Goal: Task Accomplishment & Management: Manage account settings

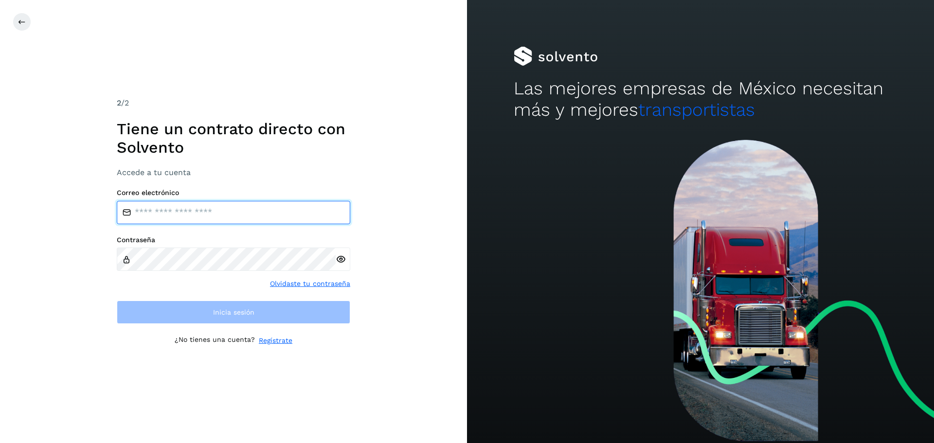
type input "**********"
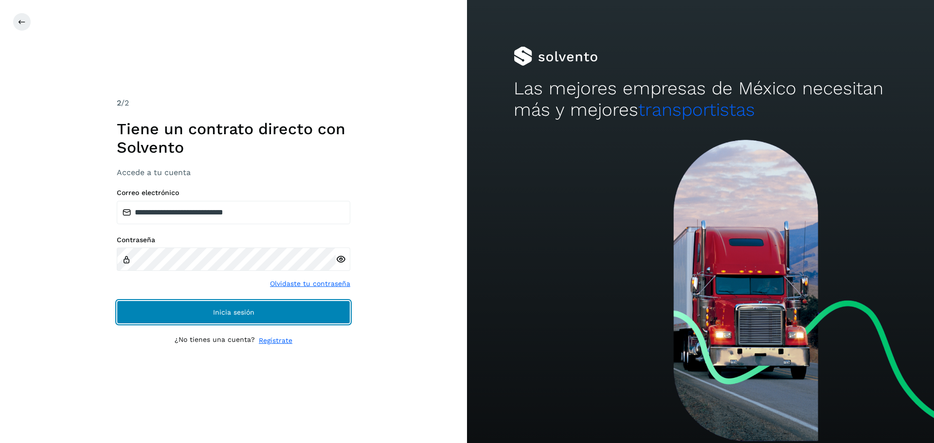
click at [141, 309] on button "Inicia sesión" at bounding box center [234, 312] width 234 height 23
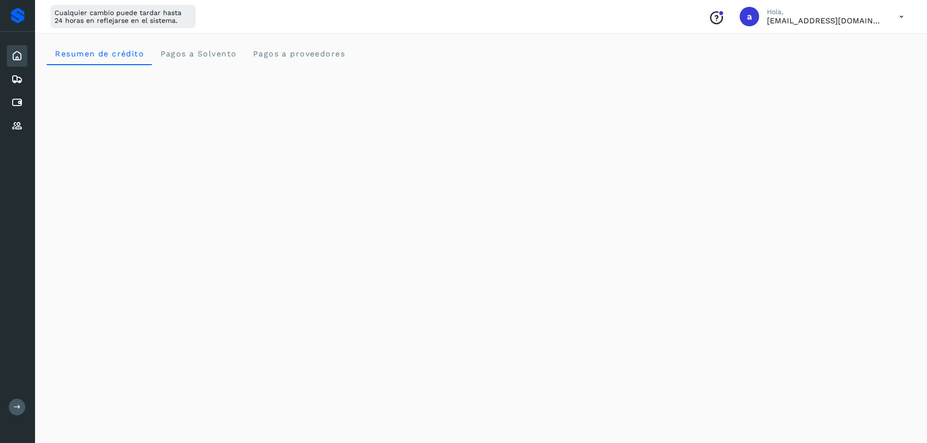
drag, startPoint x: 18, startPoint y: 409, endPoint x: 41, endPoint y: 334, distance: 77.7
click at [18, 409] on icon at bounding box center [17, 406] width 7 height 7
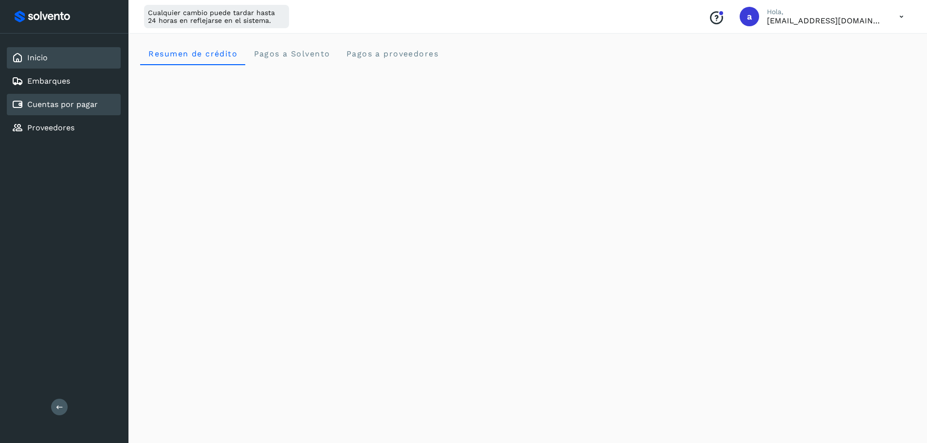
click at [83, 100] on link "Cuentas por pagar" at bounding box center [62, 104] width 71 height 9
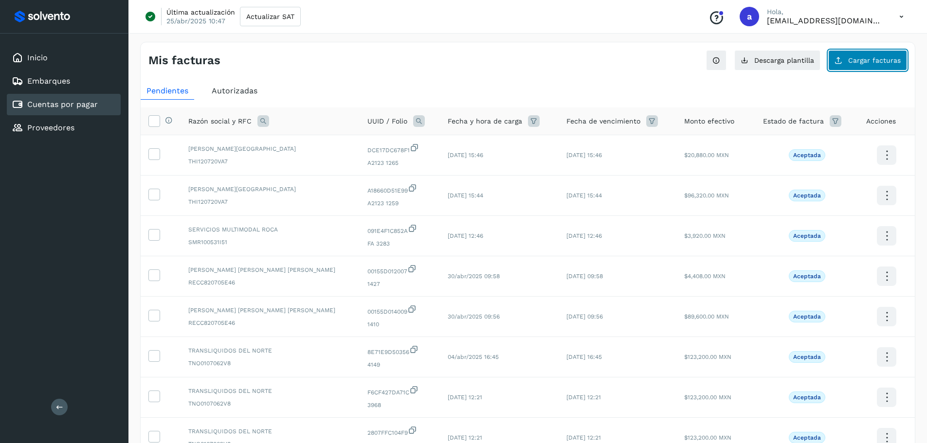
click at [859, 62] on span "Cargar facturas" at bounding box center [874, 60] width 53 height 7
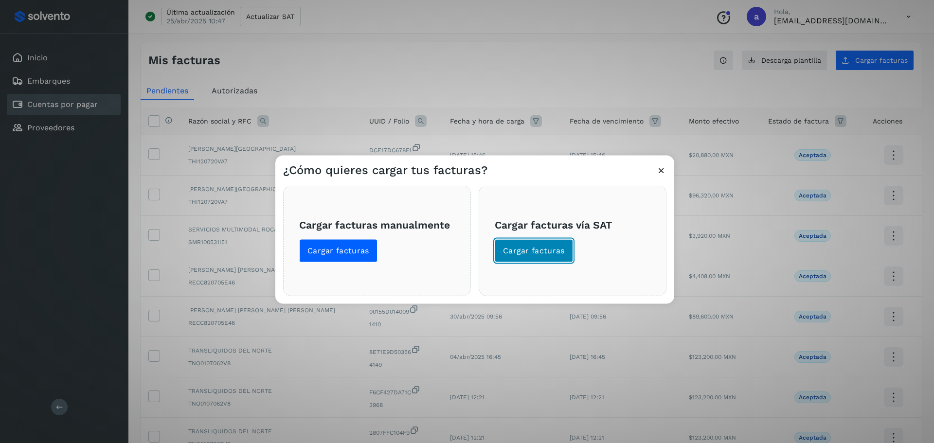
click at [537, 250] on span "Cargar facturas" at bounding box center [534, 250] width 62 height 11
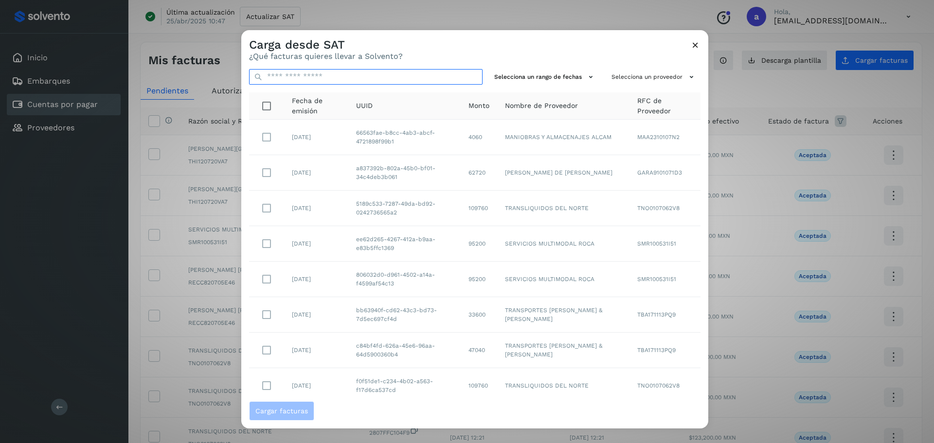
click at [364, 73] on input "text" at bounding box center [366, 77] width 234 height 16
paste input "**********"
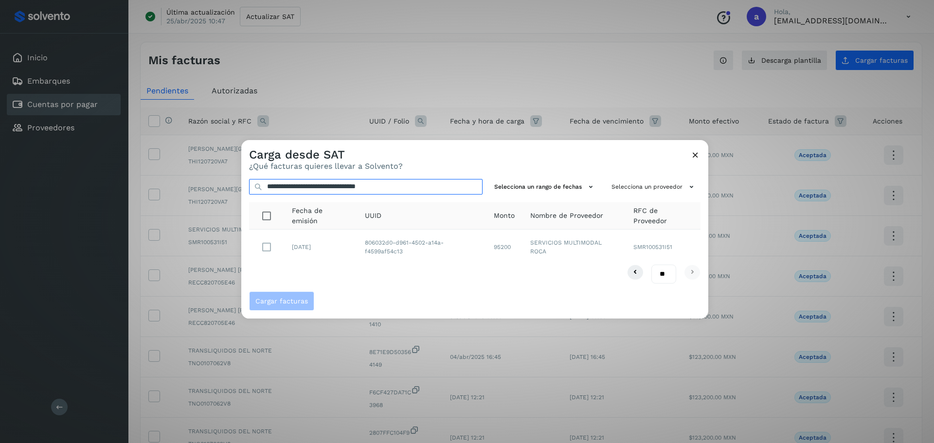
type input "**********"
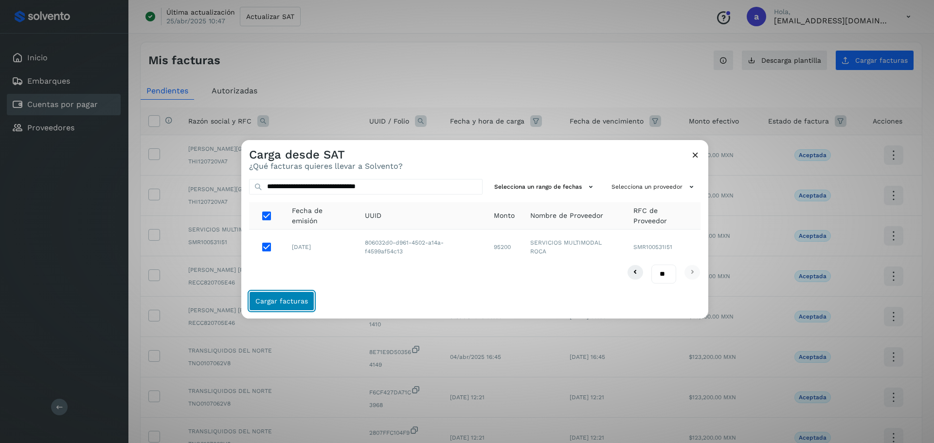
click at [280, 305] on span "Cargar facturas" at bounding box center [281, 301] width 53 height 7
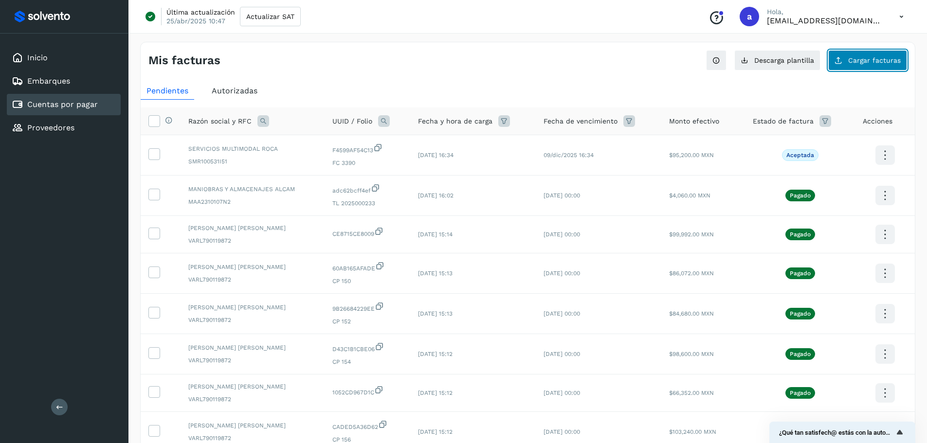
click at [872, 69] on button "Cargar facturas" at bounding box center [867, 60] width 79 height 20
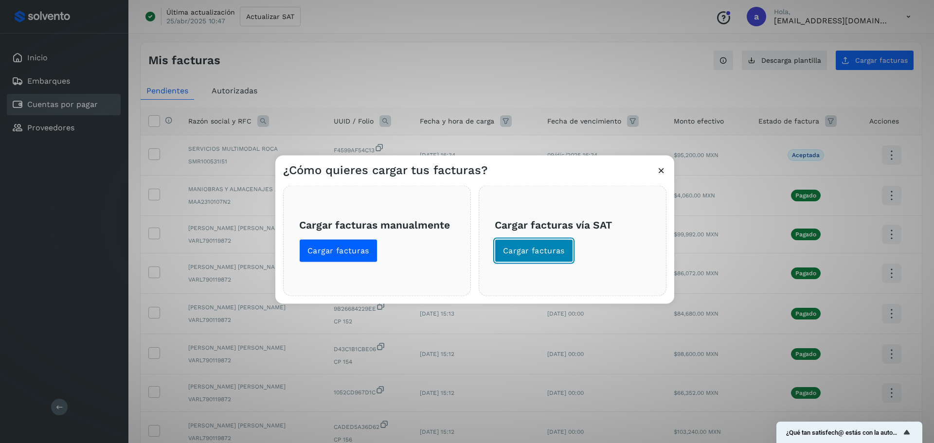
click at [515, 251] on span "Cargar facturas" at bounding box center [534, 250] width 62 height 11
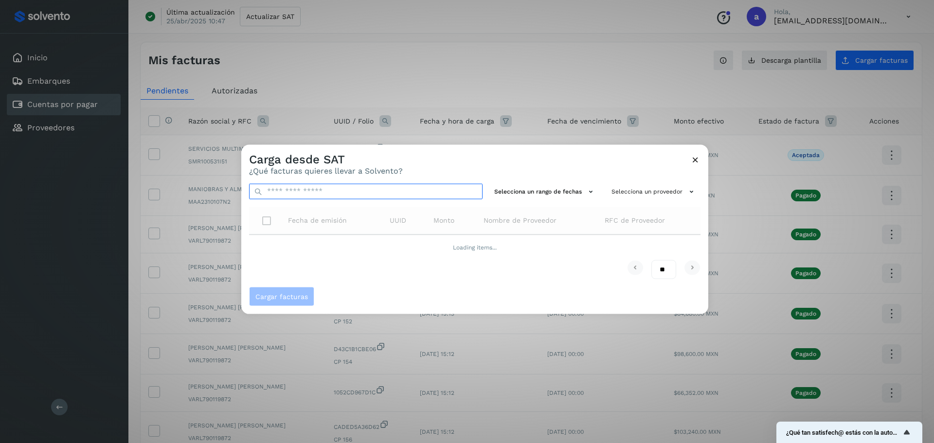
click at [338, 193] on input "text" at bounding box center [366, 191] width 234 height 16
paste input "**********"
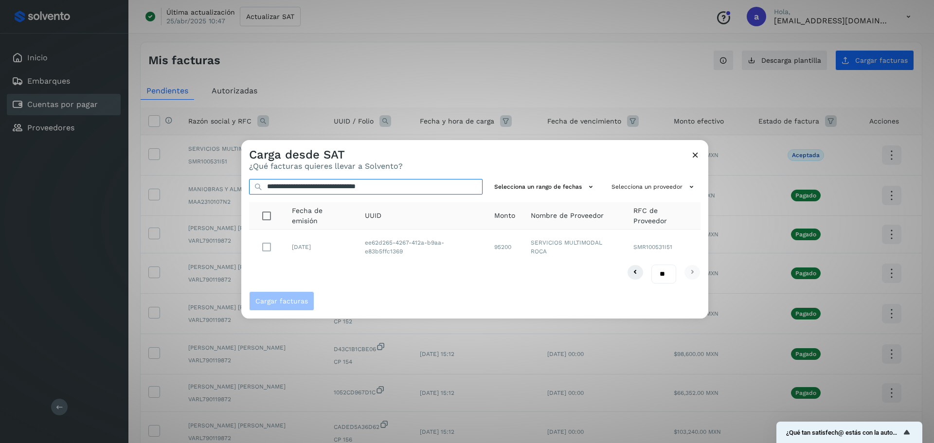
type input "**********"
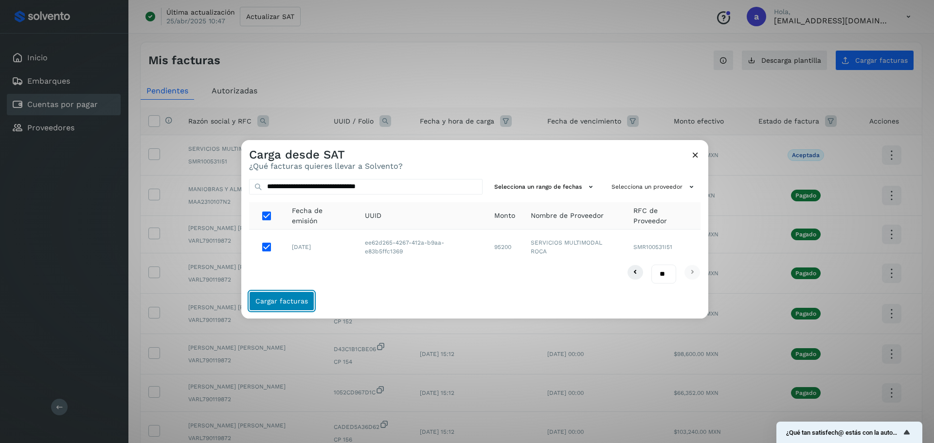
click at [277, 298] on span "Cargar facturas" at bounding box center [281, 301] width 53 height 7
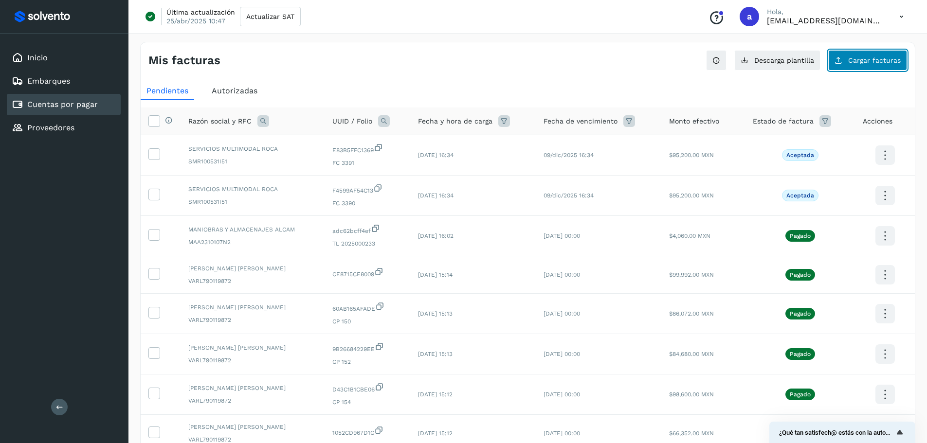
click at [885, 58] on span "Cargar facturas" at bounding box center [874, 60] width 53 height 7
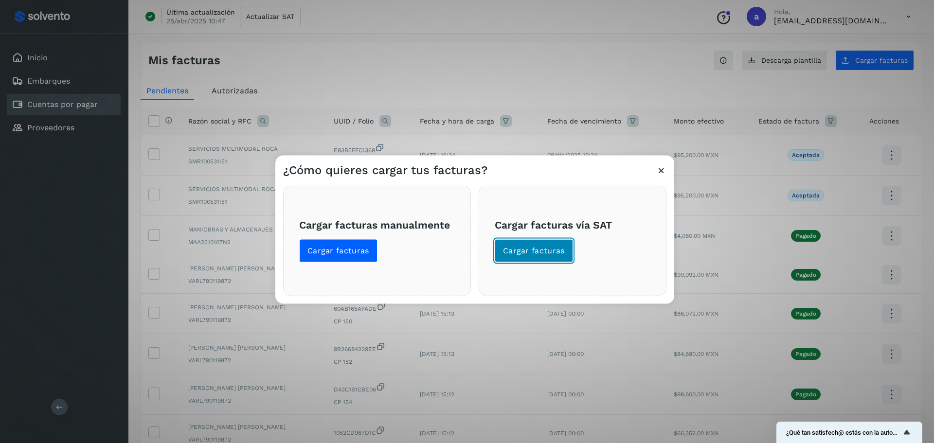
click at [545, 254] on span "Cargar facturas" at bounding box center [534, 250] width 62 height 11
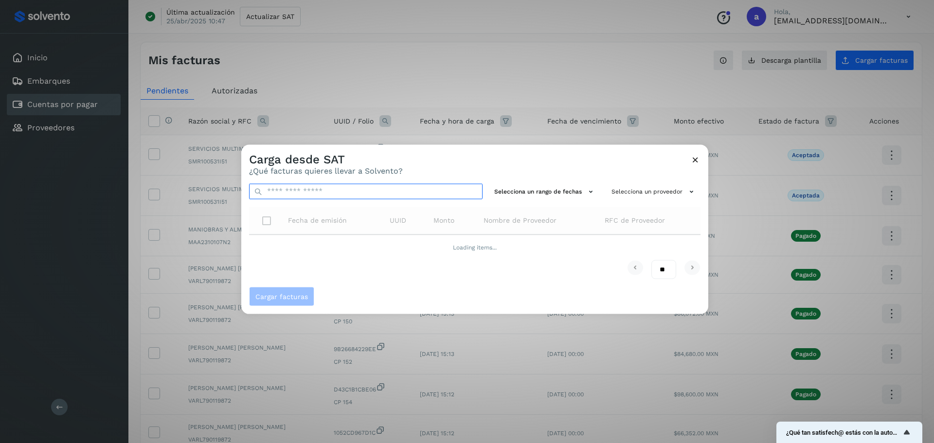
click at [332, 186] on input "text" at bounding box center [366, 191] width 234 height 16
paste input "**********"
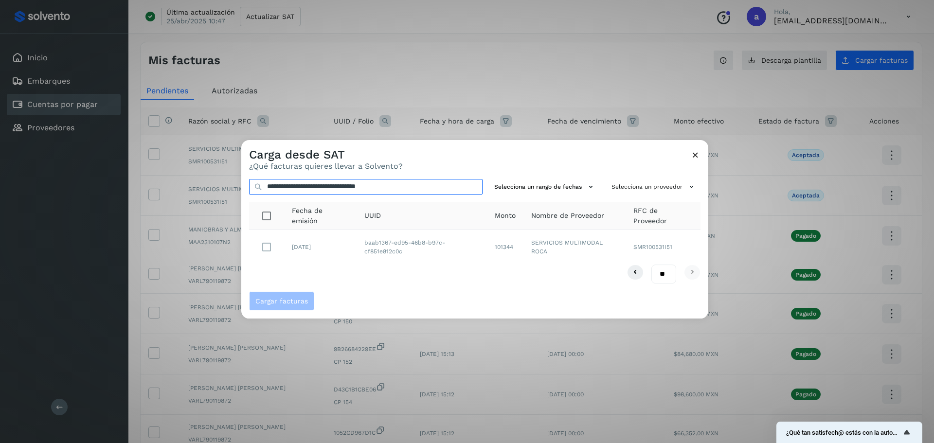
type input "**********"
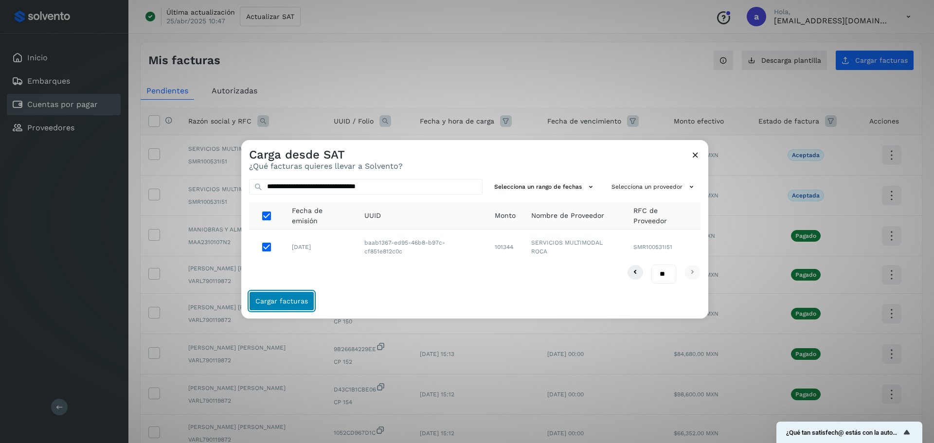
click at [278, 296] on button "Cargar facturas" at bounding box center [281, 300] width 65 height 19
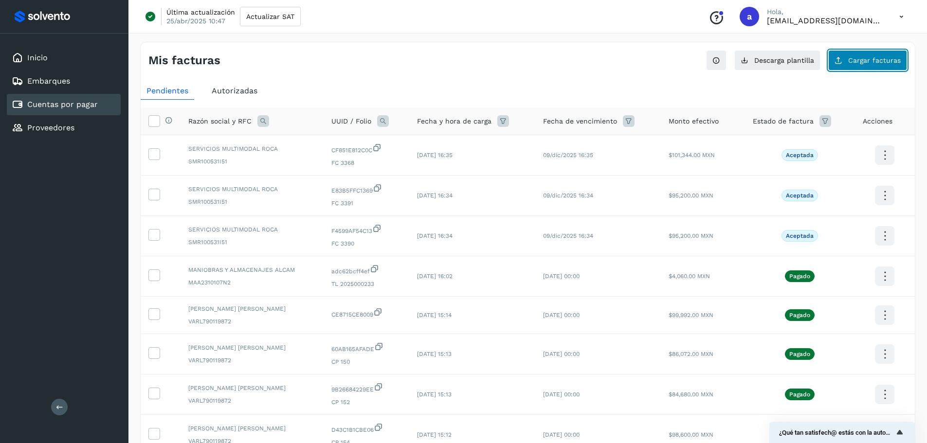
click at [867, 57] on span "Cargar facturas" at bounding box center [874, 60] width 53 height 7
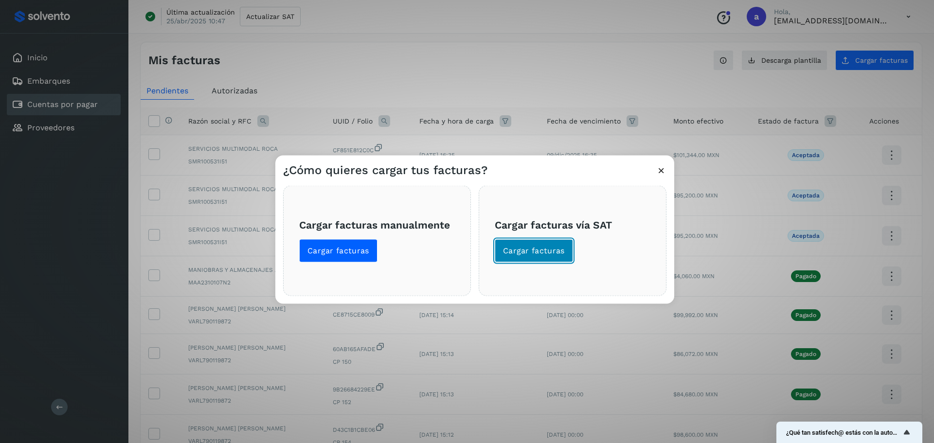
click at [530, 253] on span "Cargar facturas" at bounding box center [534, 250] width 62 height 11
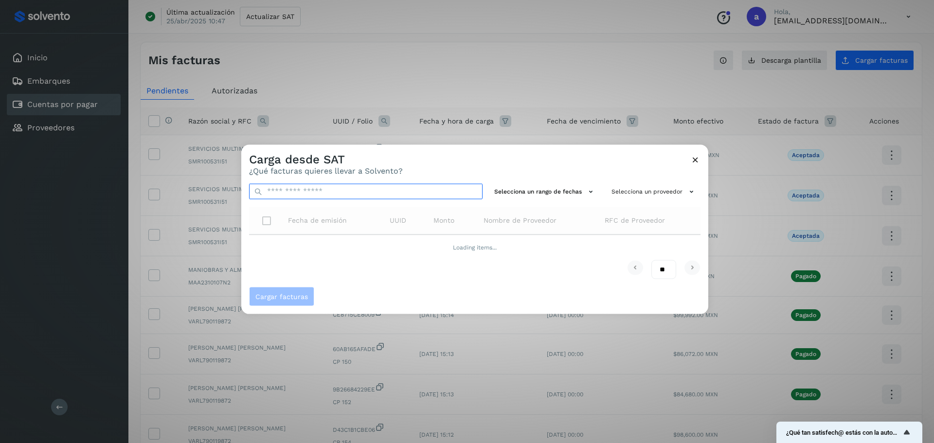
click at [384, 197] on input "text" at bounding box center [366, 191] width 234 height 16
paste input "**********"
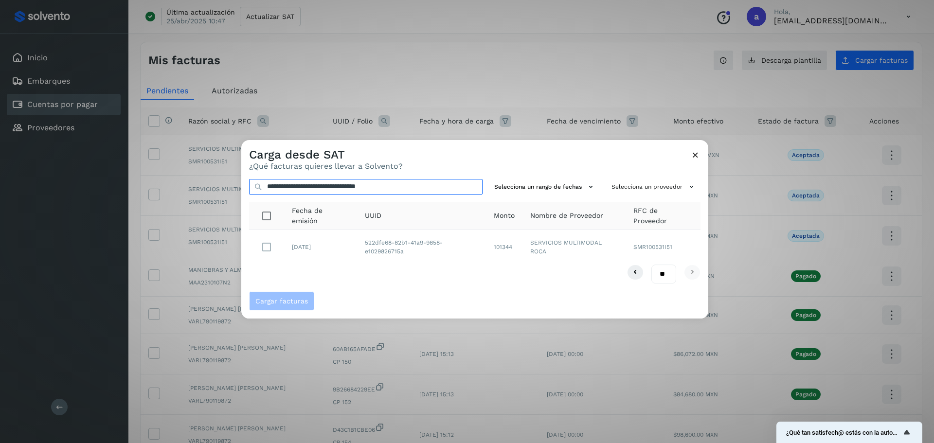
type input "**********"
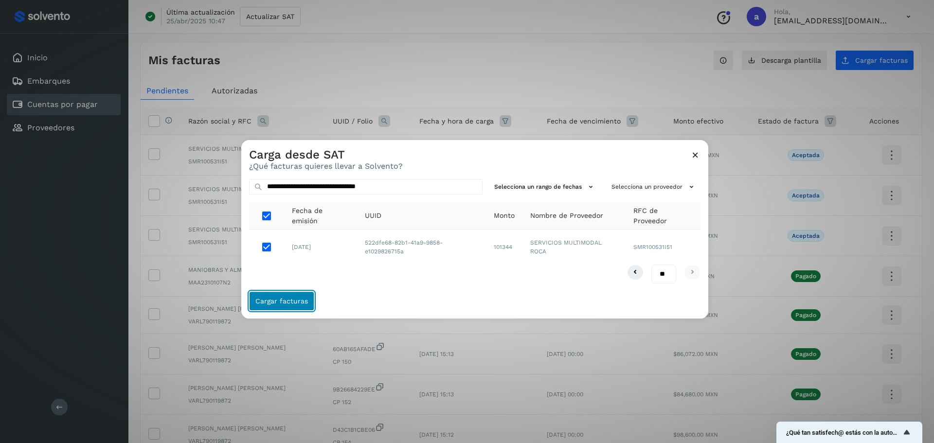
click at [273, 292] on button "Cargar facturas" at bounding box center [281, 300] width 65 height 19
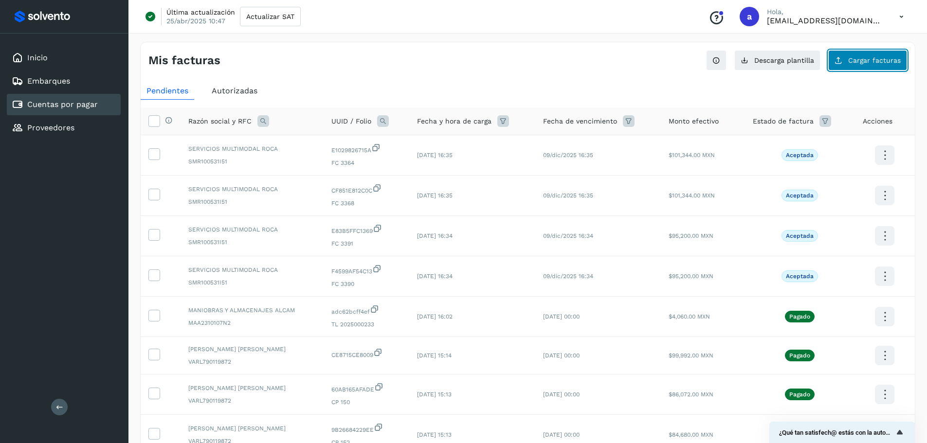
click at [890, 58] on span "Cargar facturas" at bounding box center [874, 60] width 53 height 7
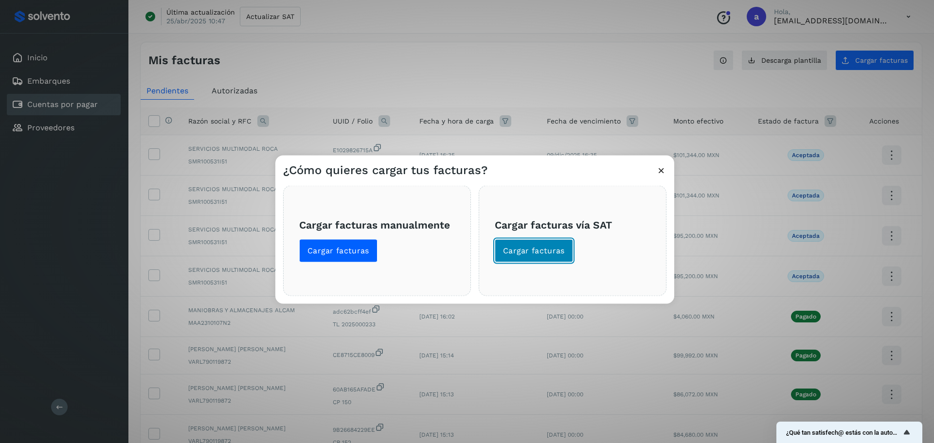
click at [535, 244] on button "Cargar facturas" at bounding box center [534, 250] width 78 height 23
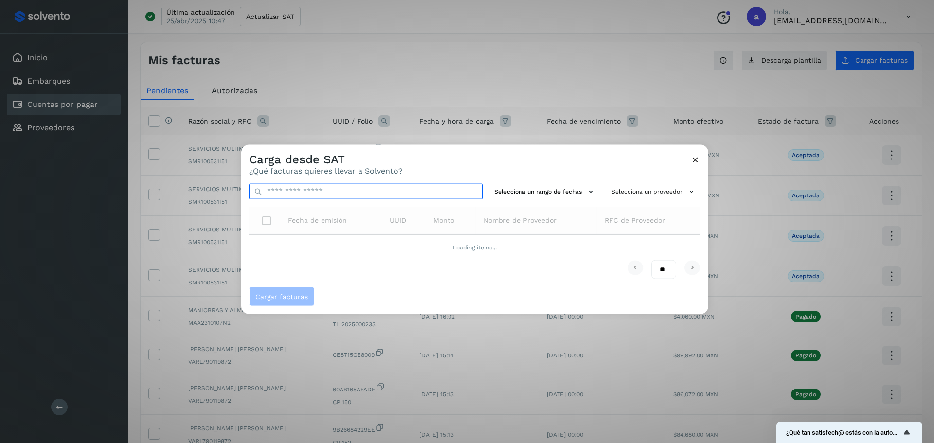
click at [398, 198] on input "text" at bounding box center [366, 191] width 234 height 16
paste input "**********"
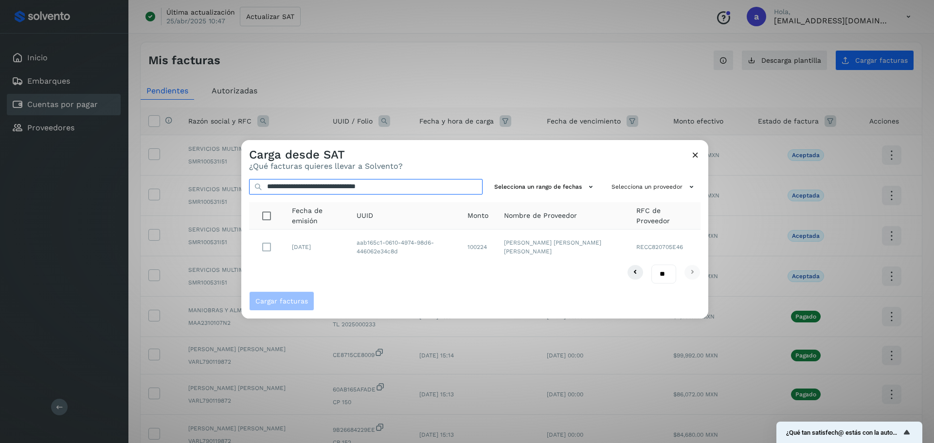
type input "**********"
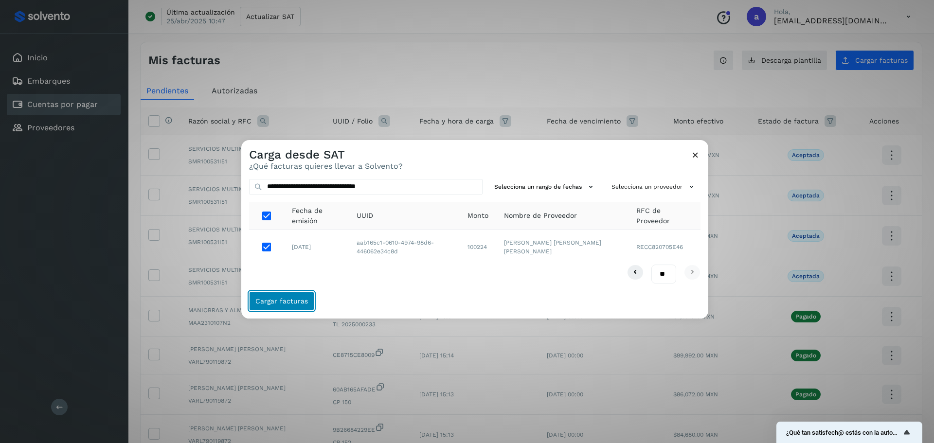
click at [272, 298] on span "Cargar facturas" at bounding box center [281, 301] width 53 height 7
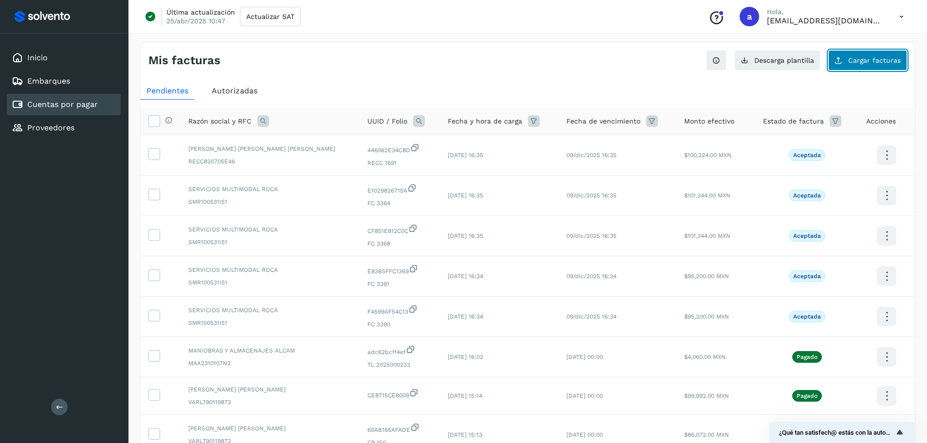
click at [881, 70] on button "Cargar facturas" at bounding box center [867, 60] width 79 height 20
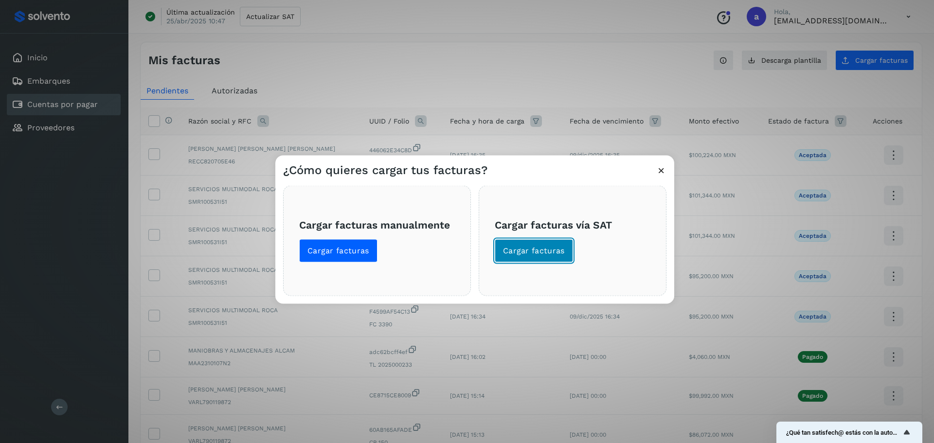
click at [547, 247] on span "Cargar facturas" at bounding box center [534, 250] width 62 height 11
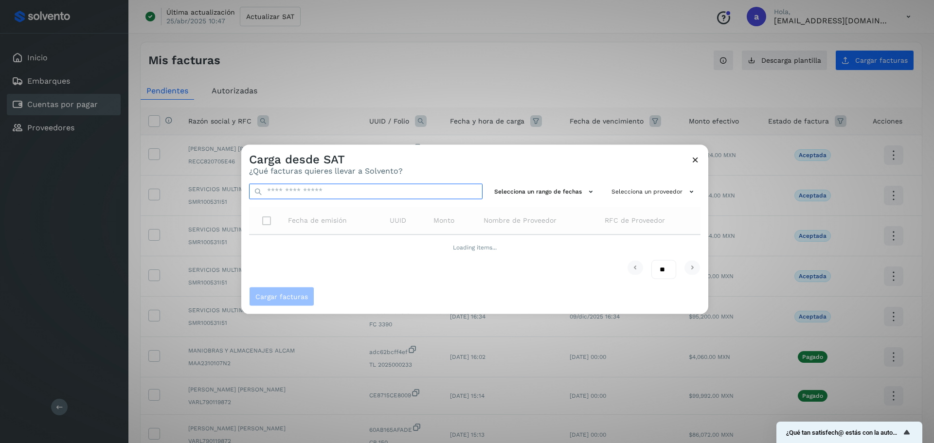
click at [405, 191] on input "text" at bounding box center [366, 191] width 234 height 16
paste input "**********"
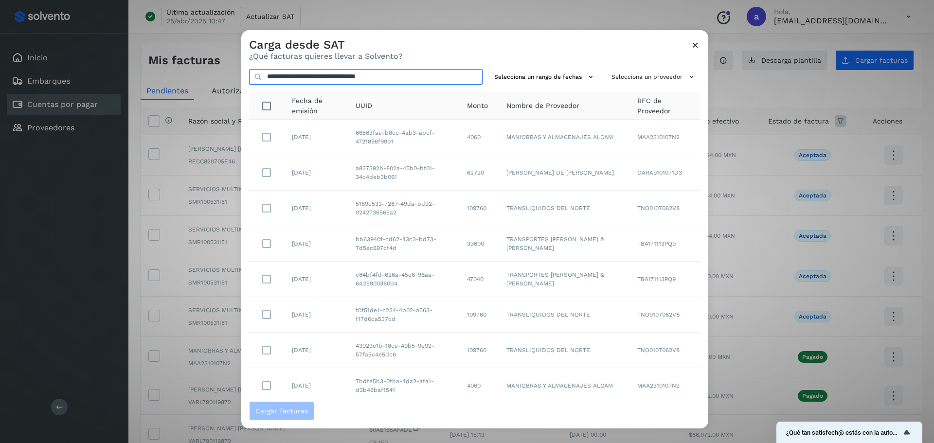
click at [438, 74] on input "**********" at bounding box center [366, 77] width 234 height 16
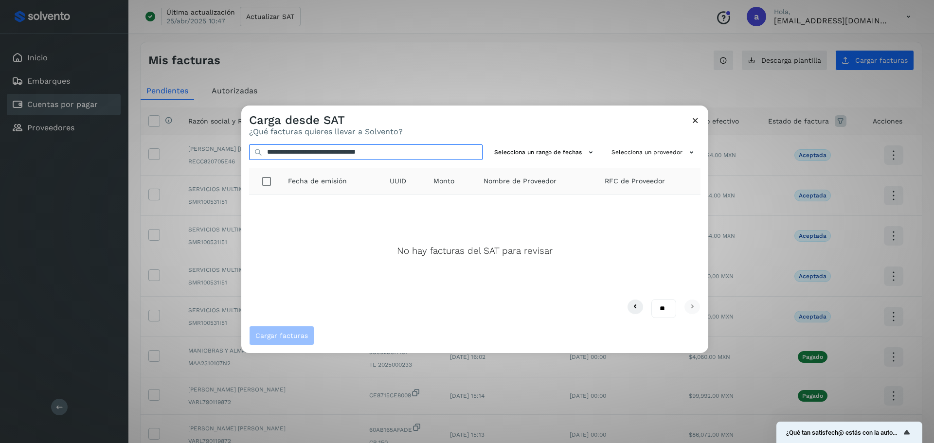
type input "**********"
click at [694, 120] on icon at bounding box center [695, 120] width 10 height 10
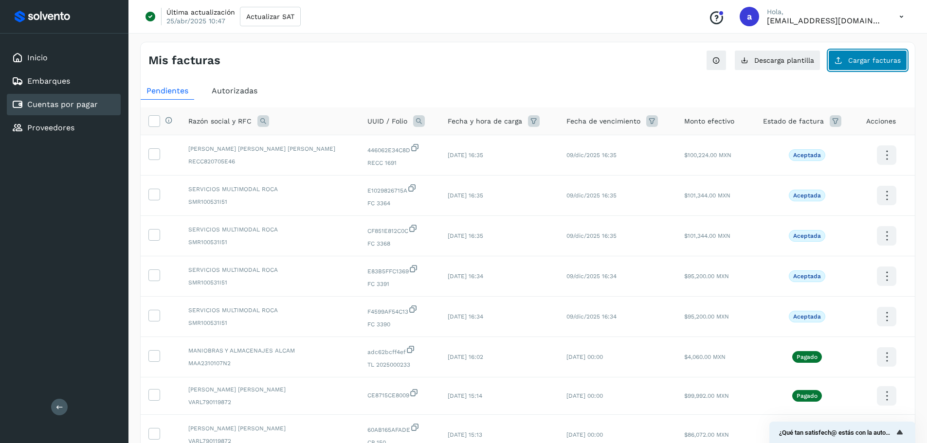
click at [869, 59] on span "Cargar facturas" at bounding box center [874, 60] width 53 height 7
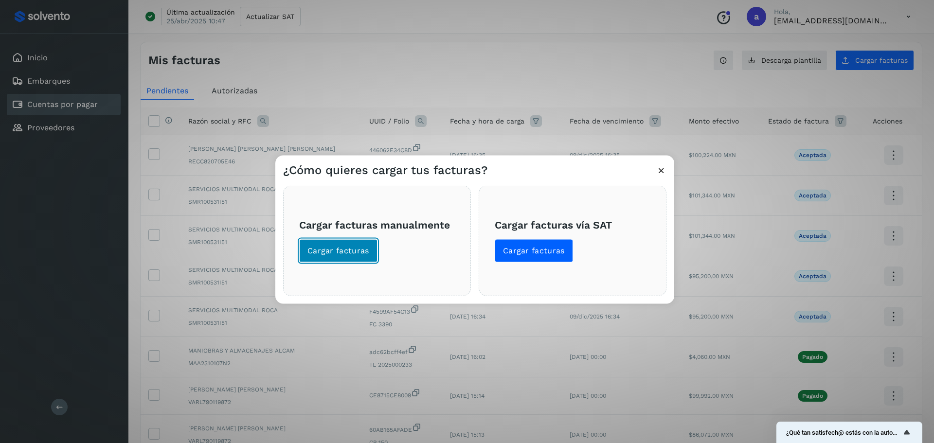
click at [357, 240] on button "Cargar facturas" at bounding box center [338, 250] width 78 height 23
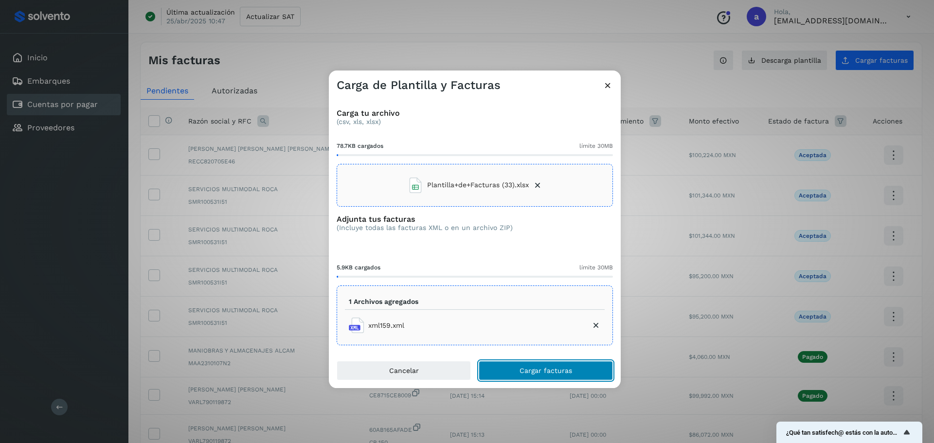
click at [576, 369] on button "Cargar facturas" at bounding box center [546, 370] width 134 height 19
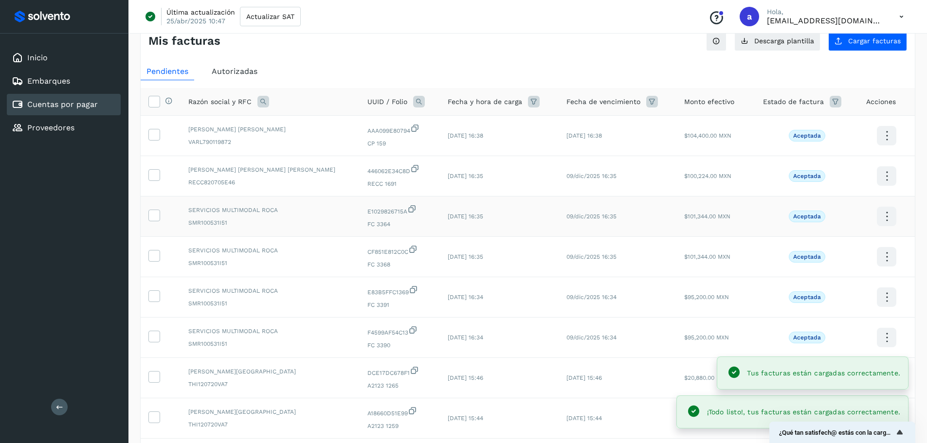
scroll to position [49, 0]
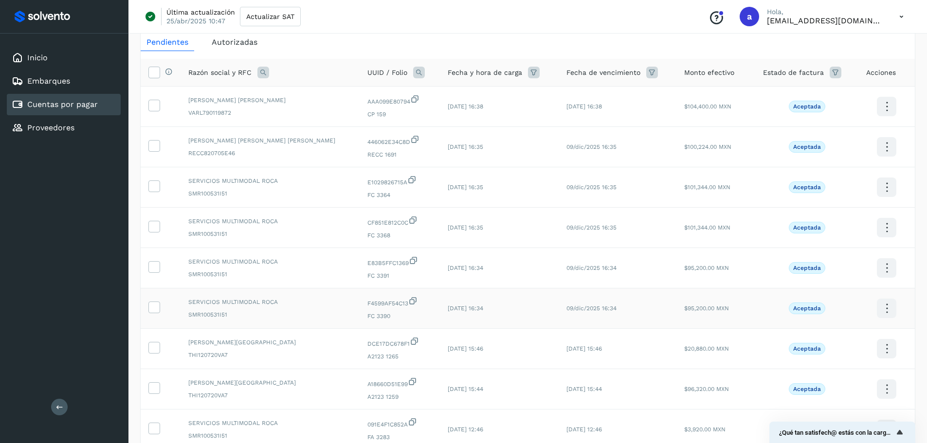
click at [151, 314] on td at bounding box center [161, 309] width 40 height 40
click at [152, 272] on label at bounding box center [154, 267] width 12 height 12
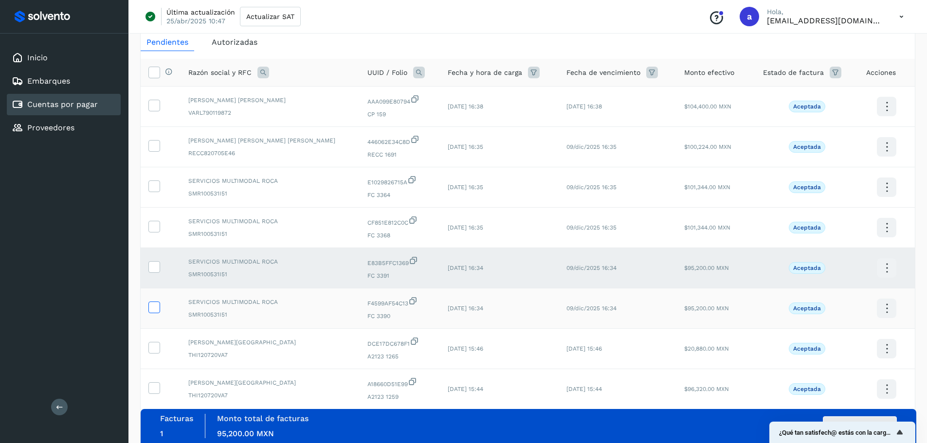
click at [152, 302] on icon at bounding box center [154, 307] width 10 height 10
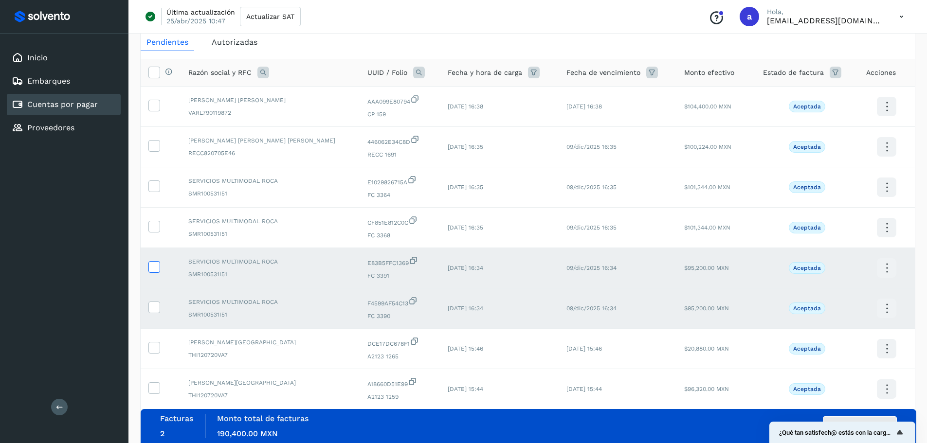
click at [156, 268] on icon at bounding box center [154, 266] width 10 height 10
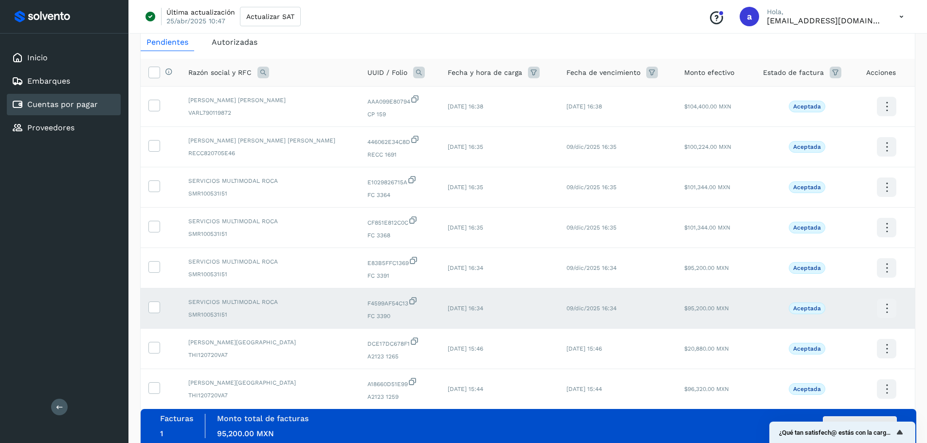
click at [156, 297] on td at bounding box center [161, 309] width 40 height 40
click at [152, 307] on icon at bounding box center [154, 307] width 10 height 10
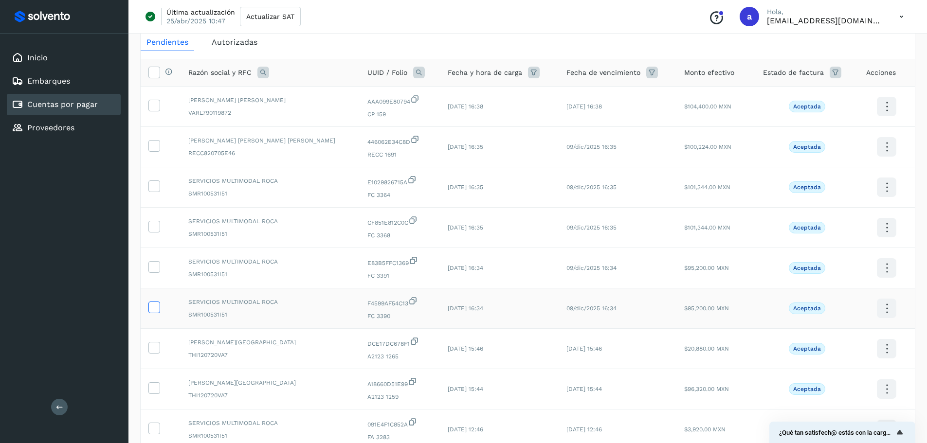
click at [155, 313] on label at bounding box center [154, 308] width 12 height 12
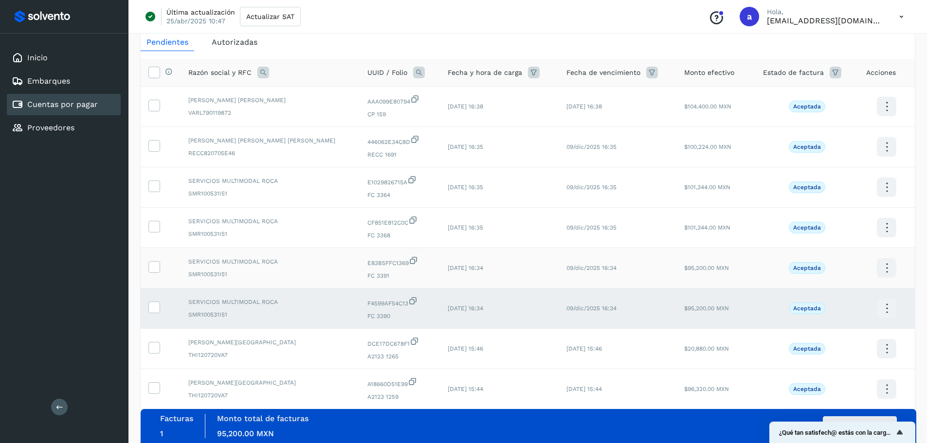
click at [154, 275] on td at bounding box center [161, 268] width 40 height 40
click at [154, 265] on icon at bounding box center [154, 266] width 10 height 10
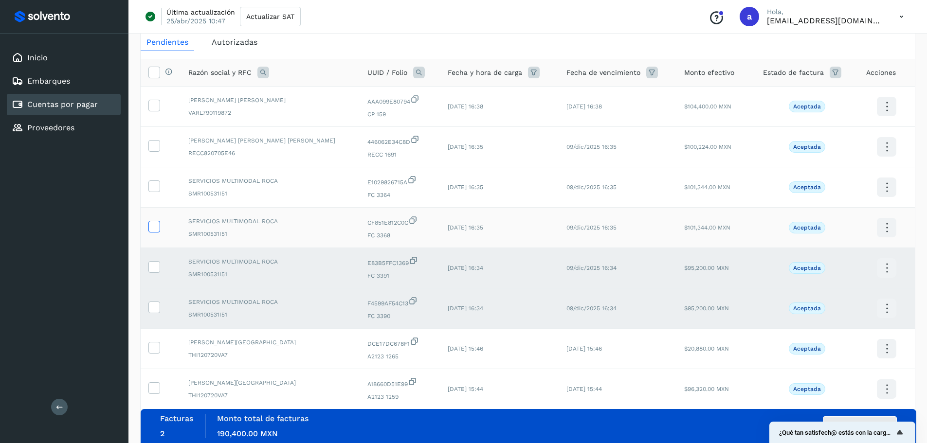
click at [151, 222] on icon at bounding box center [154, 226] width 10 height 10
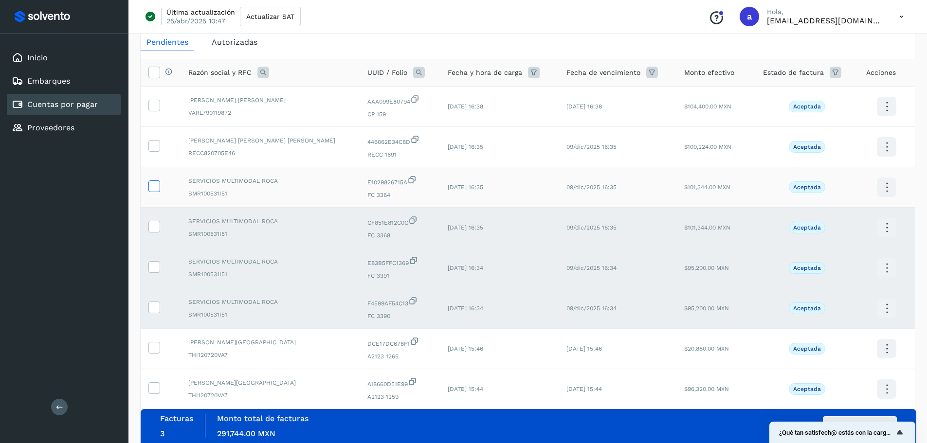
click at [151, 191] on span at bounding box center [154, 188] width 10 height 7
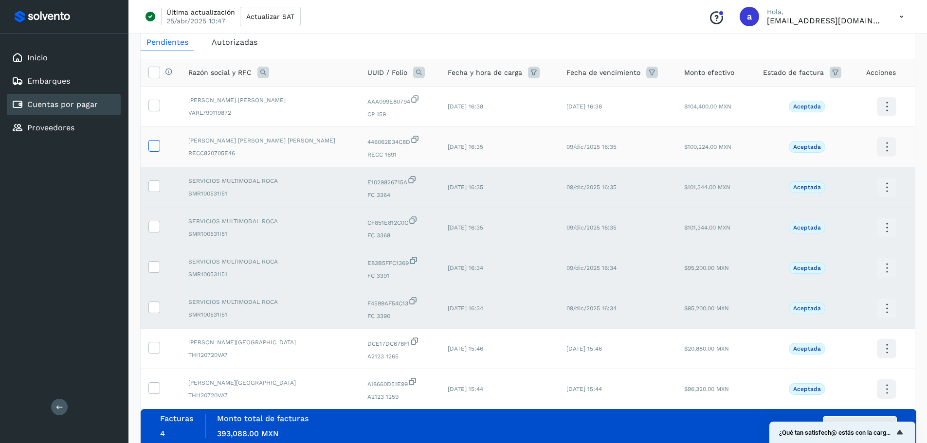
click at [150, 146] on icon at bounding box center [154, 145] width 10 height 10
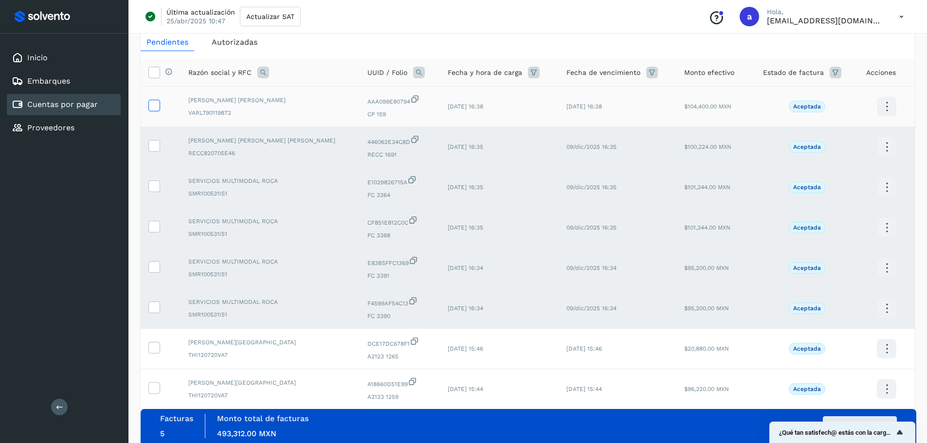
click at [150, 104] on icon at bounding box center [154, 105] width 10 height 10
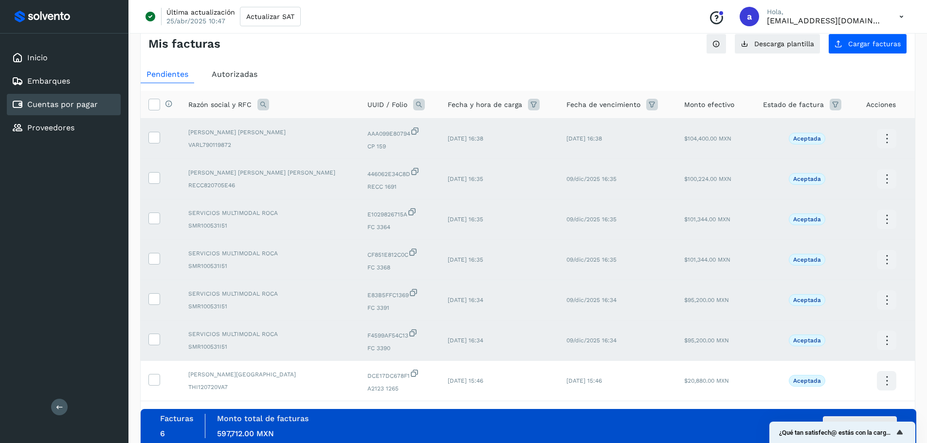
scroll to position [0, 0]
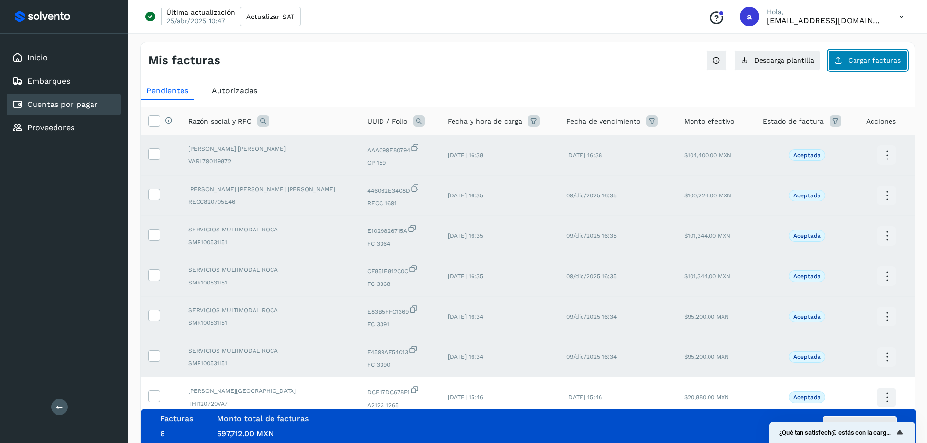
click at [855, 64] on button "Cargar facturas" at bounding box center [867, 60] width 79 height 20
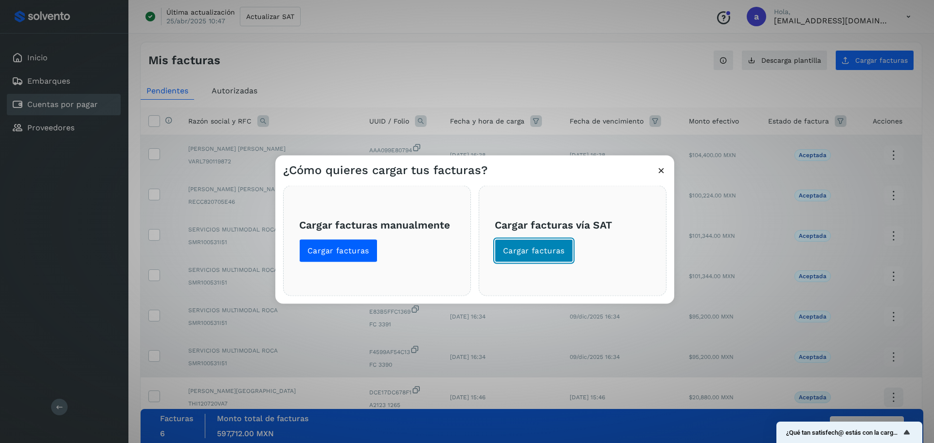
click at [539, 242] on button "Cargar facturas" at bounding box center [534, 250] width 78 height 23
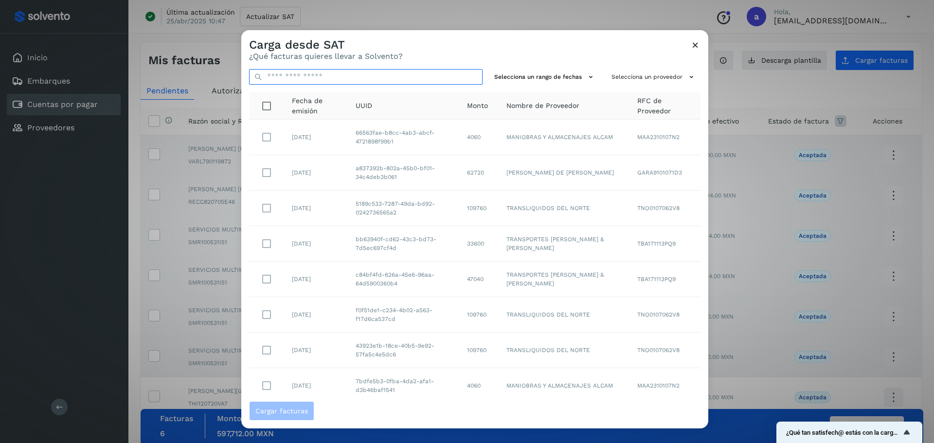
click at [318, 75] on input "text" at bounding box center [366, 77] width 234 height 16
paste input "**********"
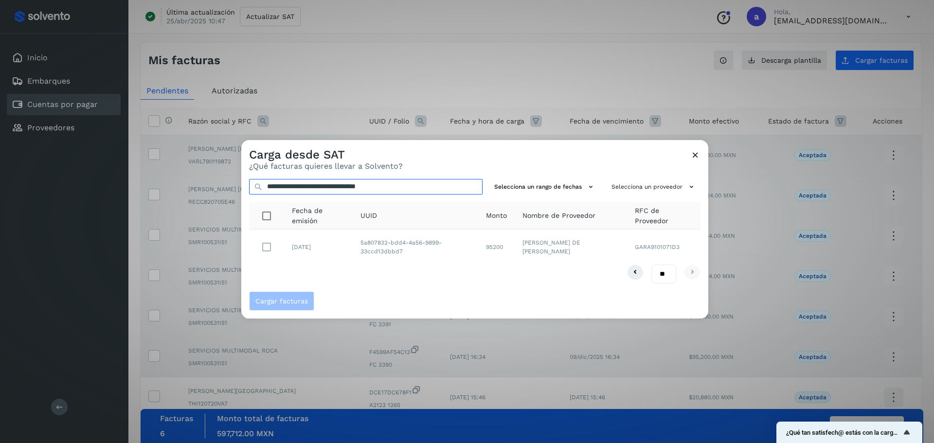
type input "**********"
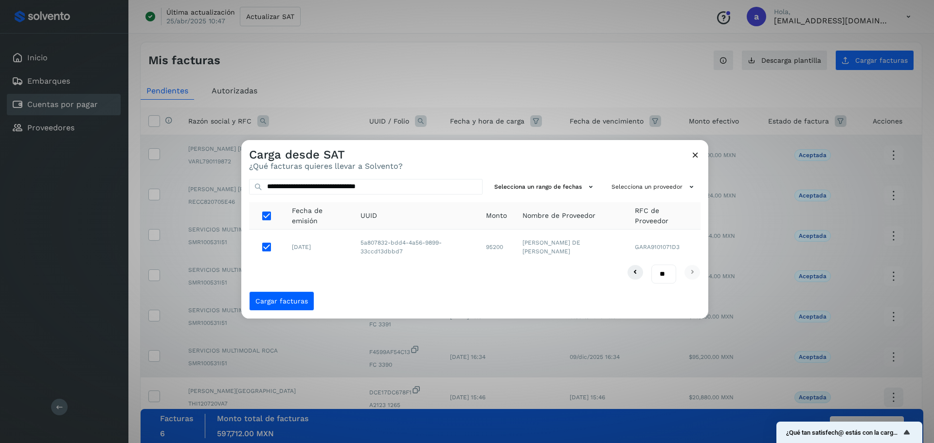
click at [274, 291] on div "**********" at bounding box center [474, 231] width 467 height 121
click at [278, 301] on span "Cargar facturas" at bounding box center [281, 301] width 53 height 7
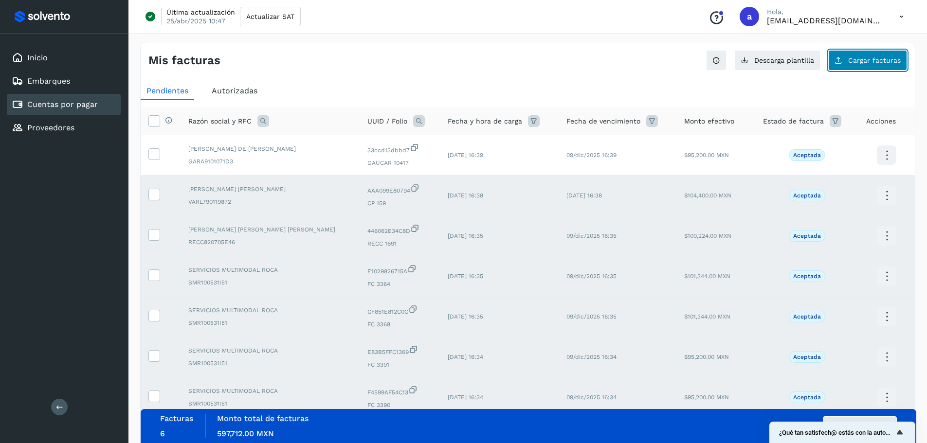
click at [891, 57] on span "Cargar facturas" at bounding box center [874, 60] width 53 height 7
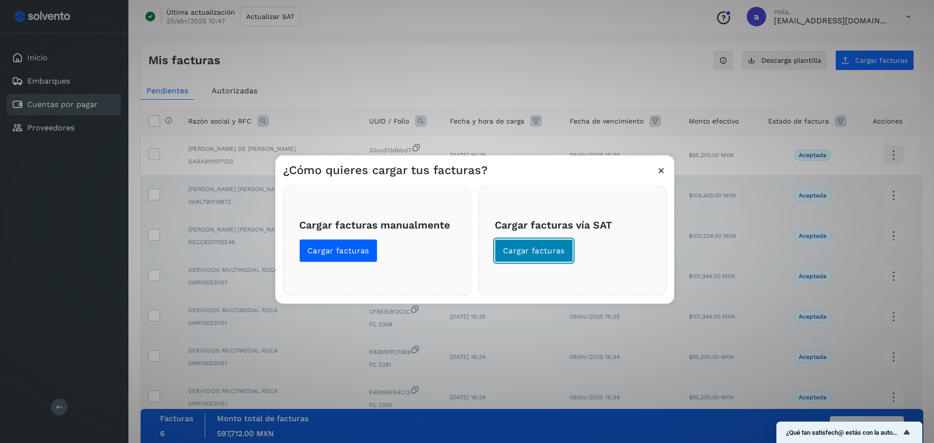
click at [559, 240] on button "Cargar facturas" at bounding box center [534, 250] width 78 height 23
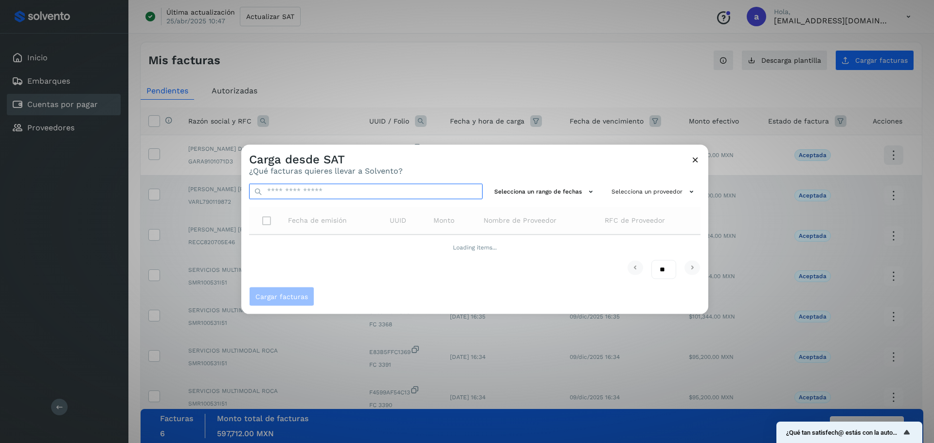
click at [386, 187] on input "text" at bounding box center [366, 191] width 234 height 16
paste input "**********"
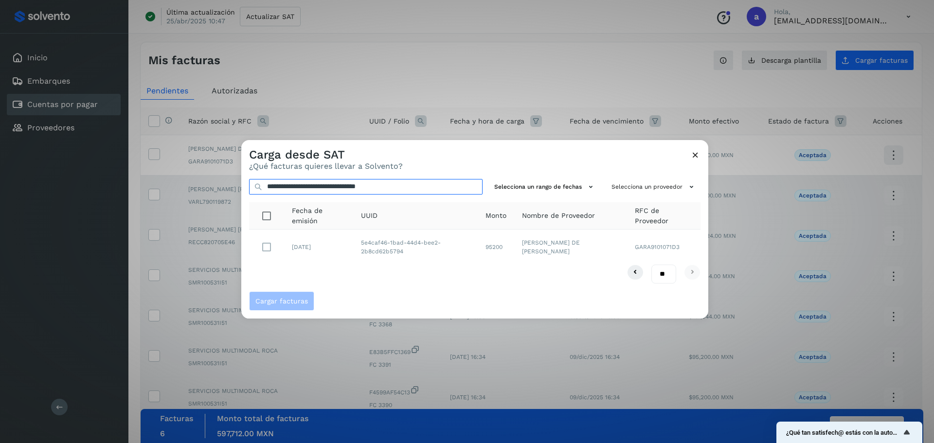
type input "**********"
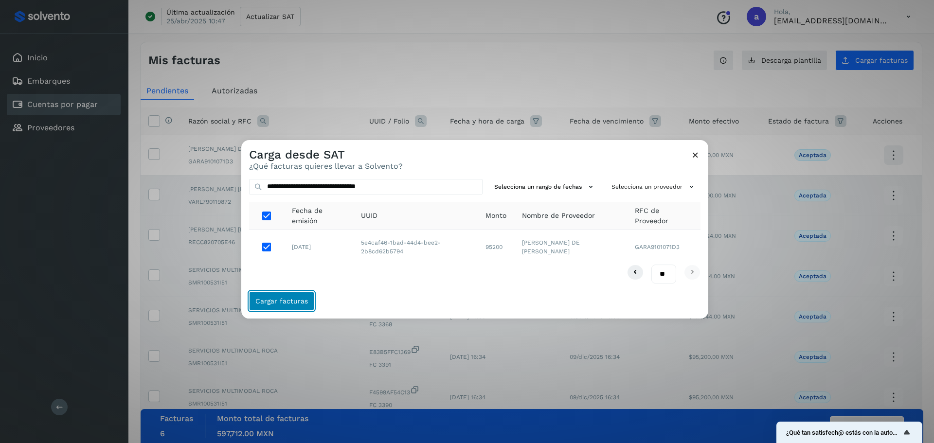
click at [285, 298] on span "Cargar facturas" at bounding box center [281, 301] width 53 height 7
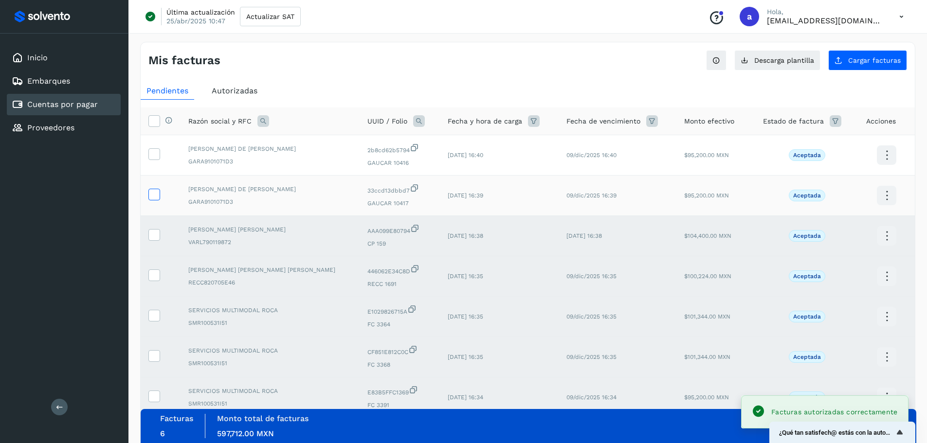
click at [153, 195] on icon at bounding box center [154, 194] width 10 height 10
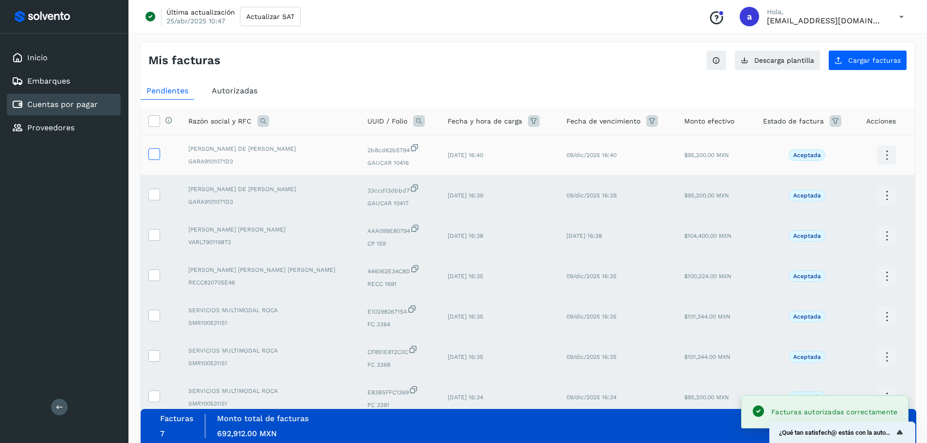
click at [152, 155] on icon at bounding box center [154, 153] width 10 height 10
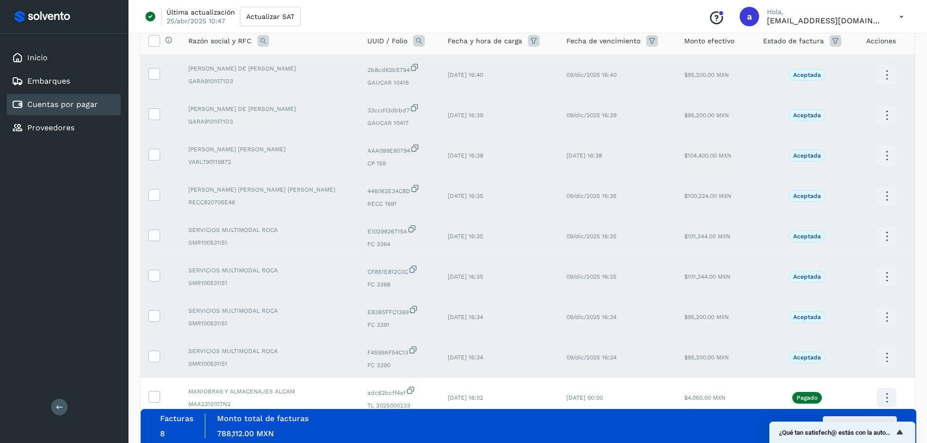
scroll to position [97, 0]
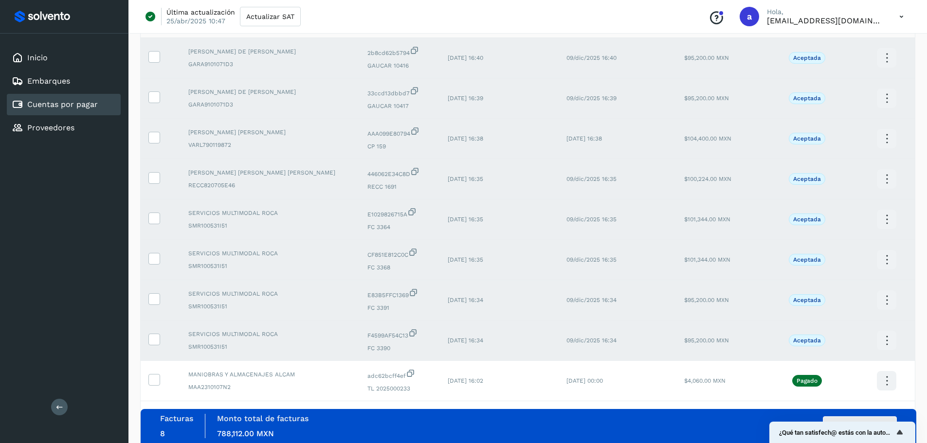
click at [701, 430] on div "Facturas 8 Monto total de facturas Monto total 788,112.00 MXN Autorizar facturas" at bounding box center [528, 426] width 737 height 24
click at [880, 418] on button "Autorizar facturas" at bounding box center [860, 426] width 74 height 19
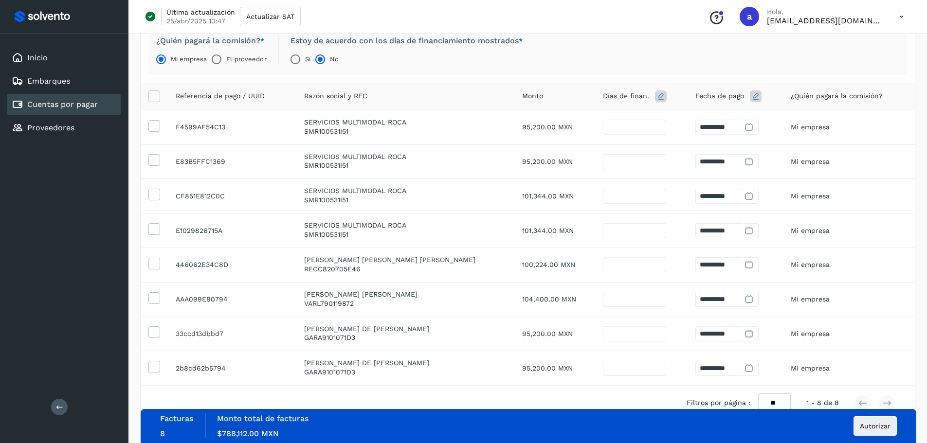
scroll to position [47, 0]
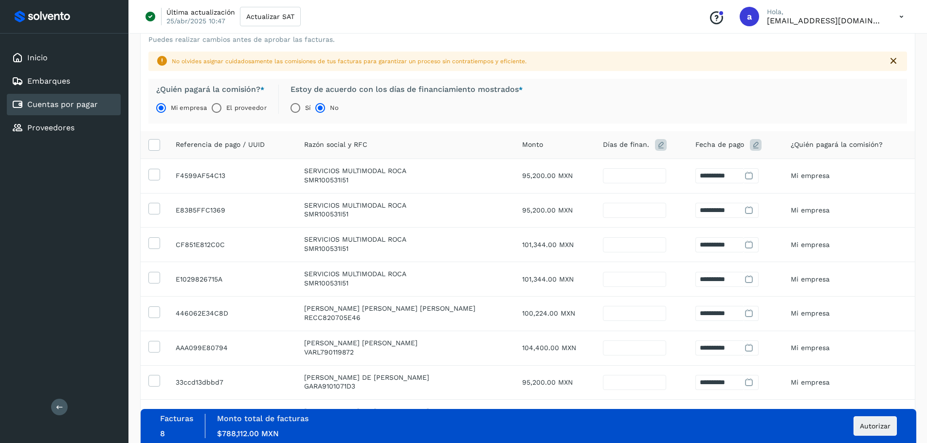
click at [744, 179] on icon at bounding box center [749, 176] width 10 height 10
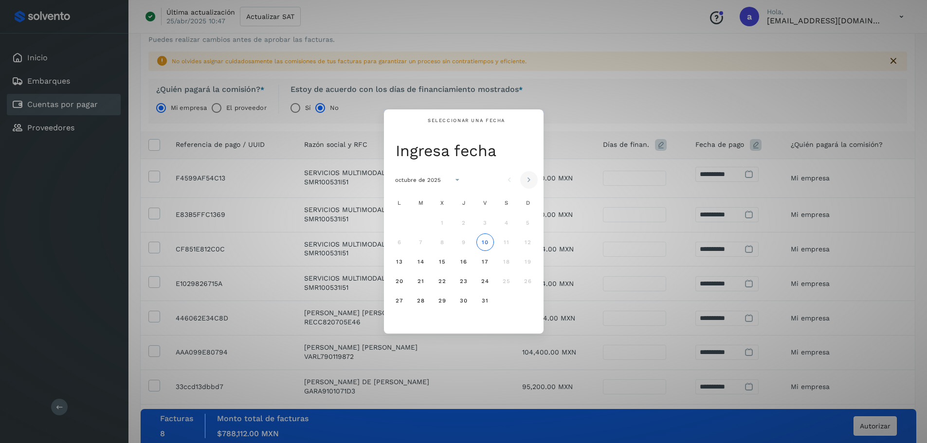
click at [525, 182] on icon "Mes siguiente" at bounding box center [529, 180] width 10 height 10
click at [397, 264] on span "10" at bounding box center [399, 261] width 7 height 7
type input "**"
type input "**********"
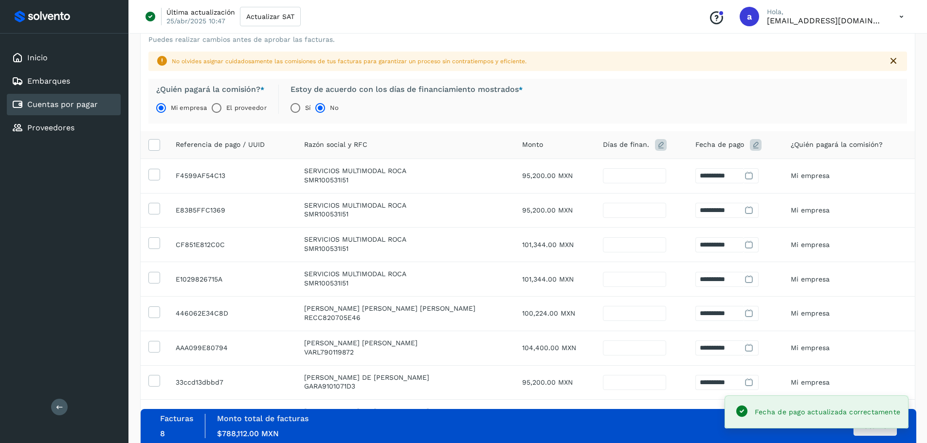
click at [744, 178] on icon at bounding box center [749, 176] width 10 height 10
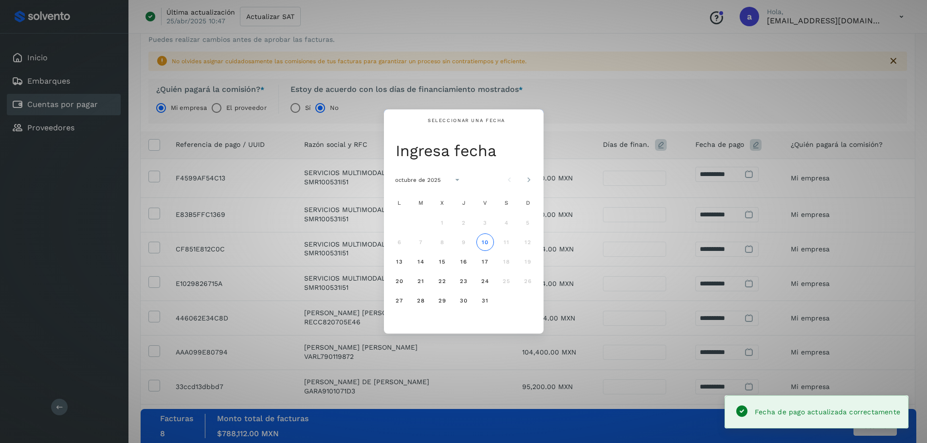
click at [464, 240] on div "9" at bounding box center [463, 242] width 19 height 19
click at [527, 182] on icon "Mes siguiente" at bounding box center [529, 180] width 10 height 10
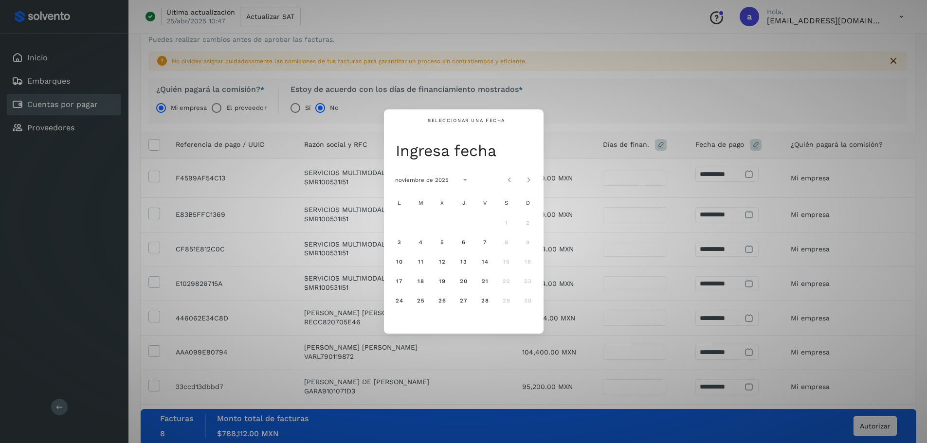
click at [530, 240] on div "9" at bounding box center [527, 242] width 19 height 19
click at [642, 205] on div "Seleccionar una fecha Ingresa fecha noviembre de 2025 L M X J V S D 1 2 3 4 5 6…" at bounding box center [463, 221] width 927 height 443
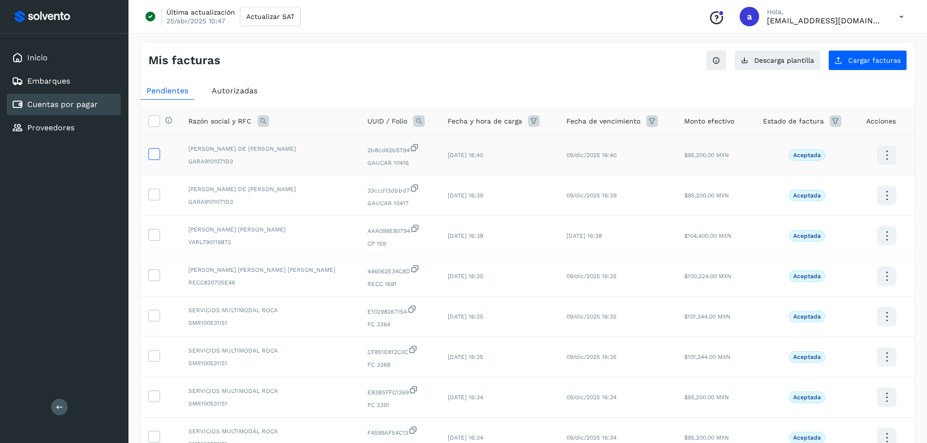
click at [153, 153] on icon at bounding box center [154, 153] width 10 height 10
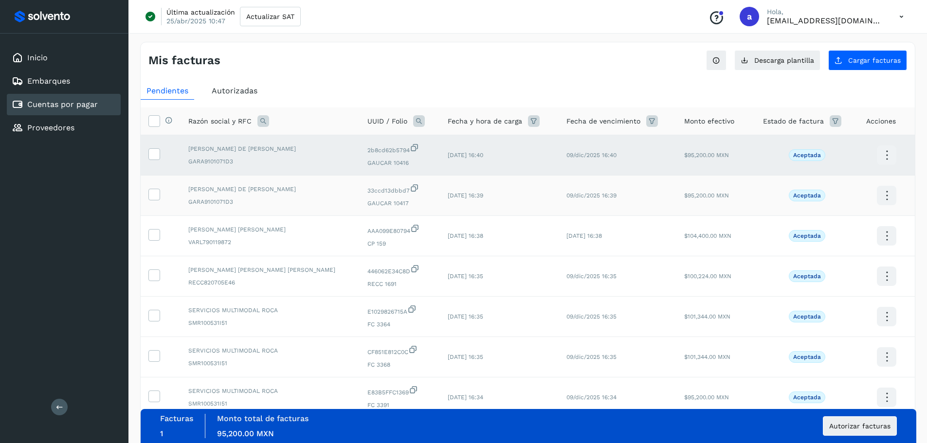
click at [153, 186] on td at bounding box center [161, 196] width 40 height 40
click at [153, 200] on span at bounding box center [154, 196] width 10 height 7
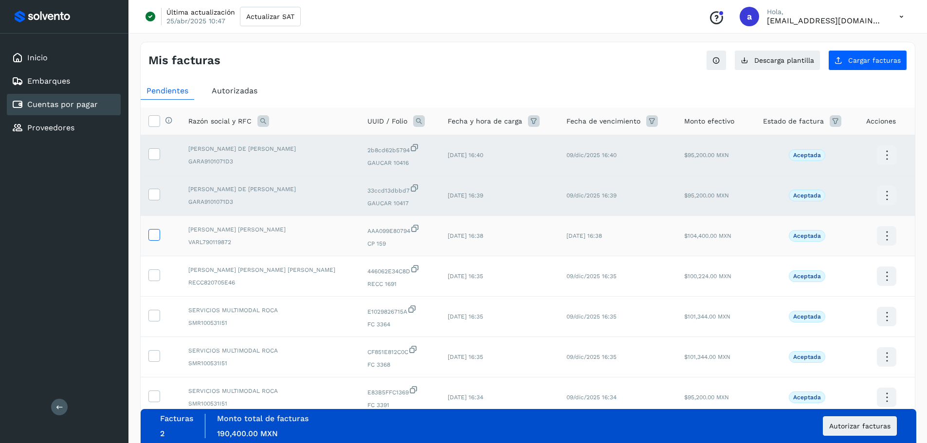
click at [153, 233] on icon at bounding box center [154, 234] width 10 height 10
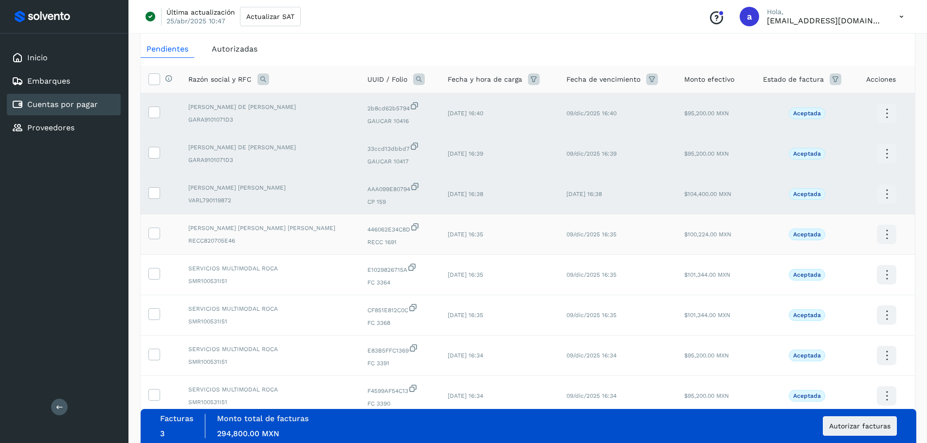
scroll to position [97, 0]
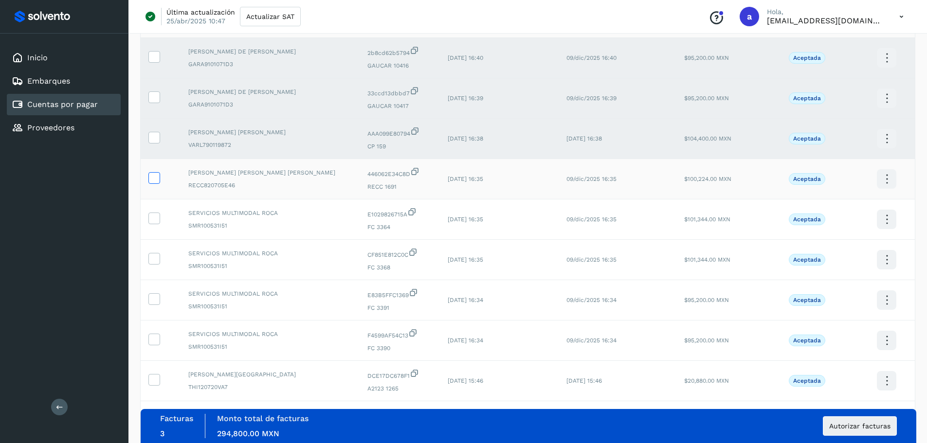
click at [156, 175] on icon at bounding box center [154, 177] width 10 height 10
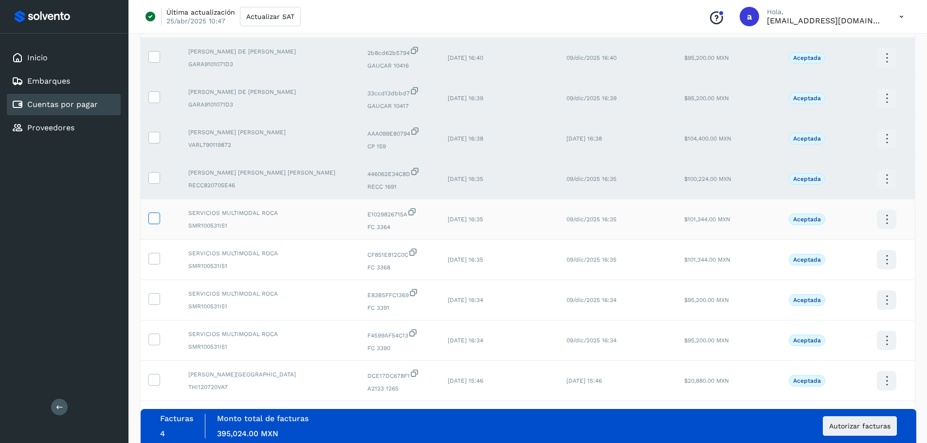
click at [155, 219] on icon at bounding box center [154, 218] width 10 height 10
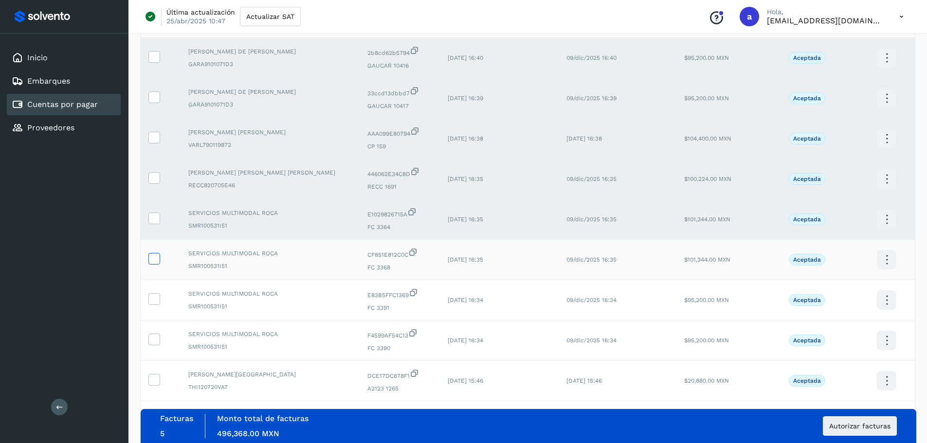
click at [154, 254] on icon at bounding box center [154, 258] width 10 height 10
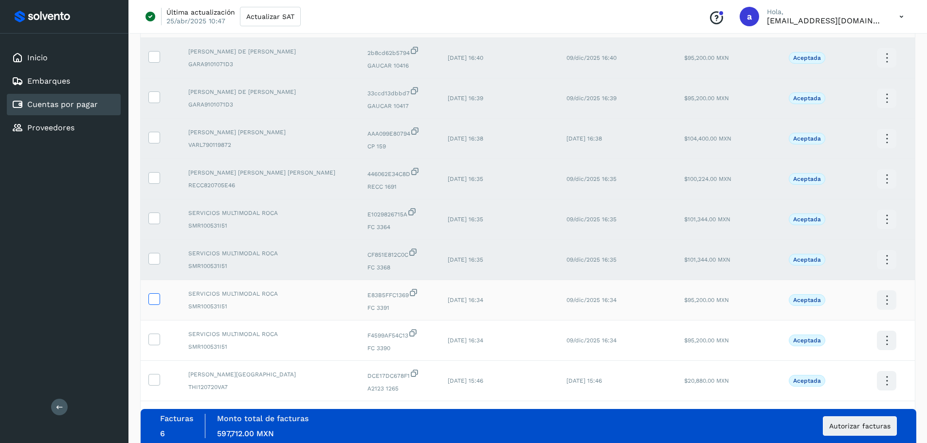
click at [149, 301] on icon at bounding box center [154, 298] width 10 height 10
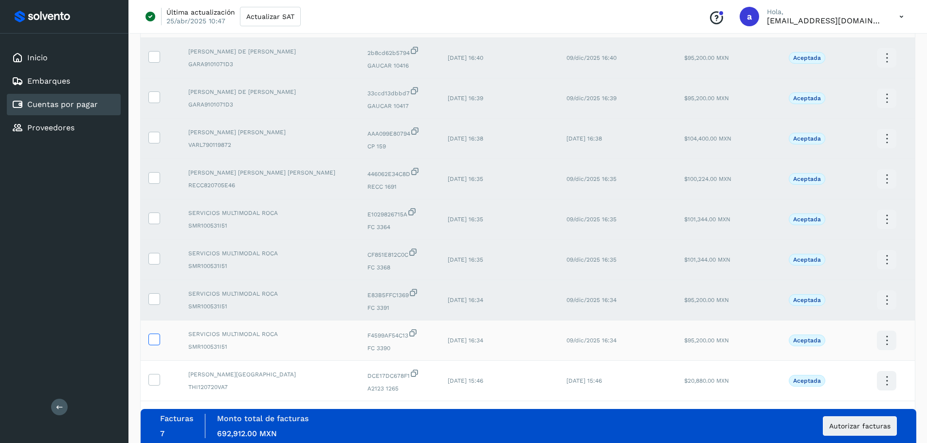
click at [150, 341] on icon at bounding box center [154, 339] width 10 height 10
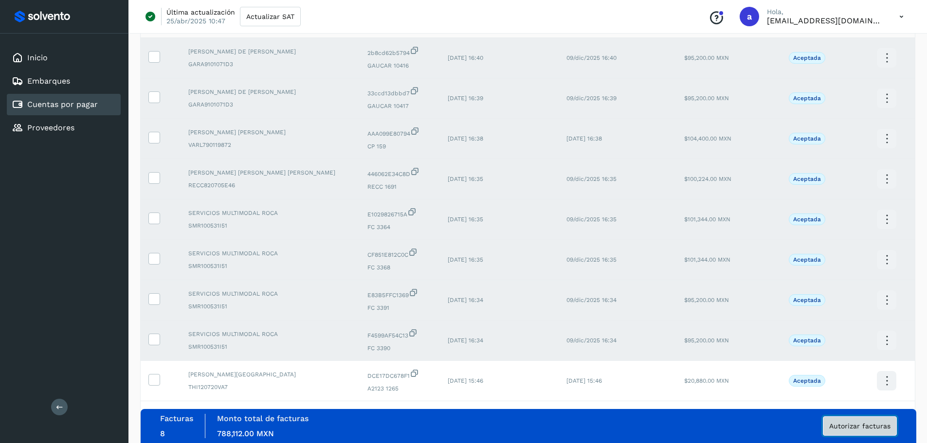
click at [835, 426] on span "Autorizar facturas" at bounding box center [859, 426] width 61 height 7
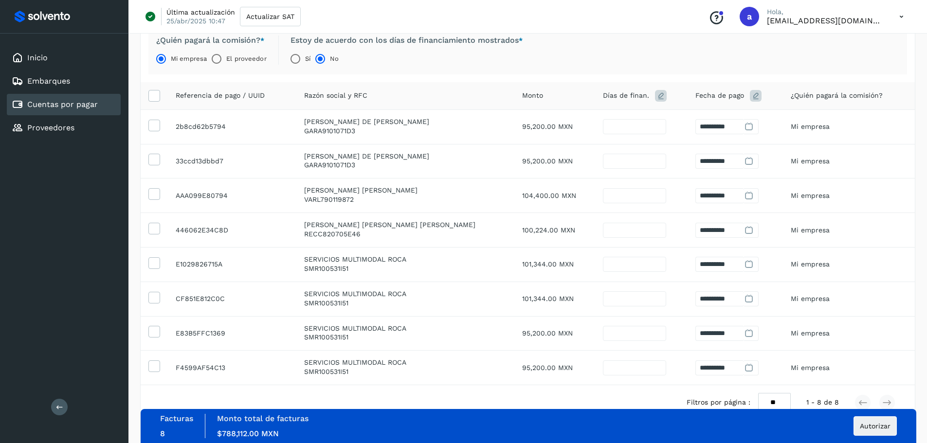
scroll to position [144, 0]
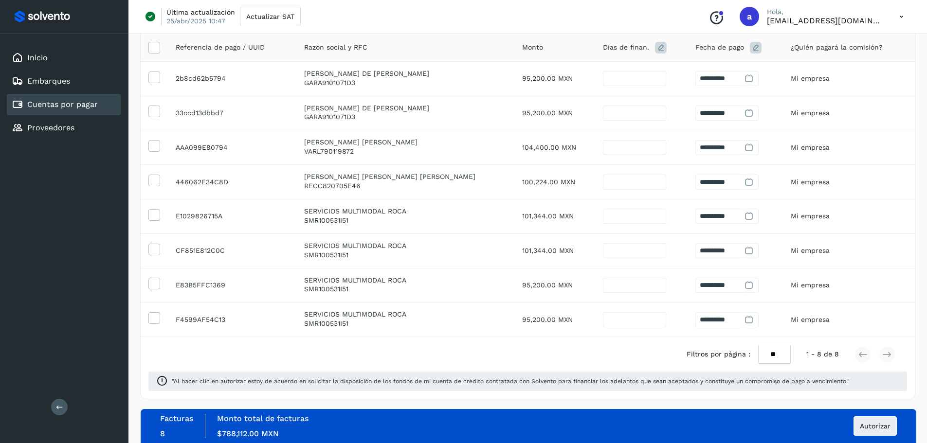
click at [766, 428] on div "Facturas 8 Monto total de facturas Monto $788,112.00 MXN Autorizar" at bounding box center [528, 426] width 737 height 24
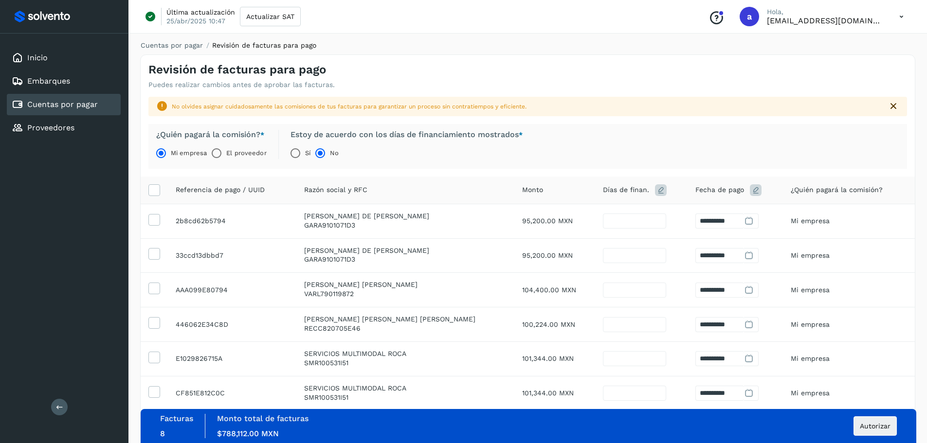
scroll to position [0, 0]
click at [432, 157] on div "Sí No" at bounding box center [403, 154] width 240 height 19
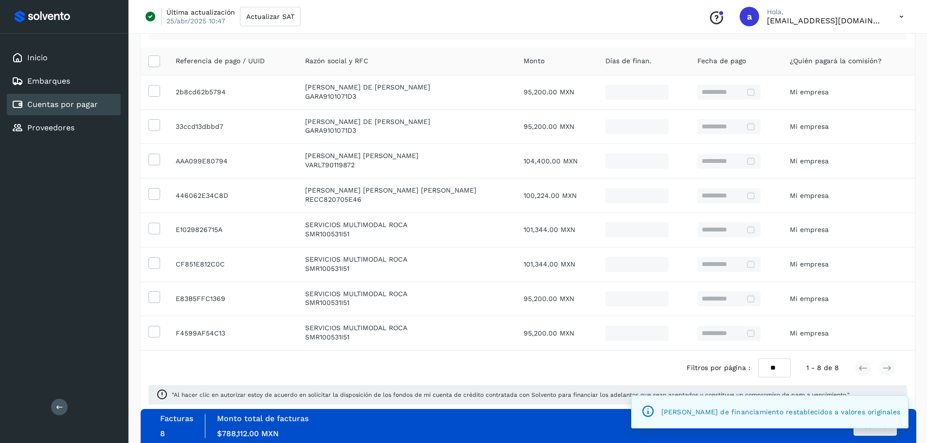
scroll to position [144, 0]
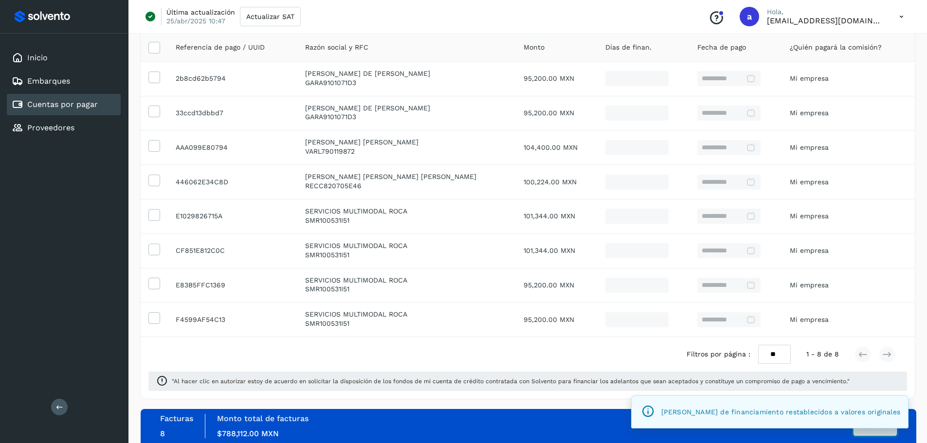
click at [872, 433] on button "Autorizar" at bounding box center [875, 426] width 43 height 19
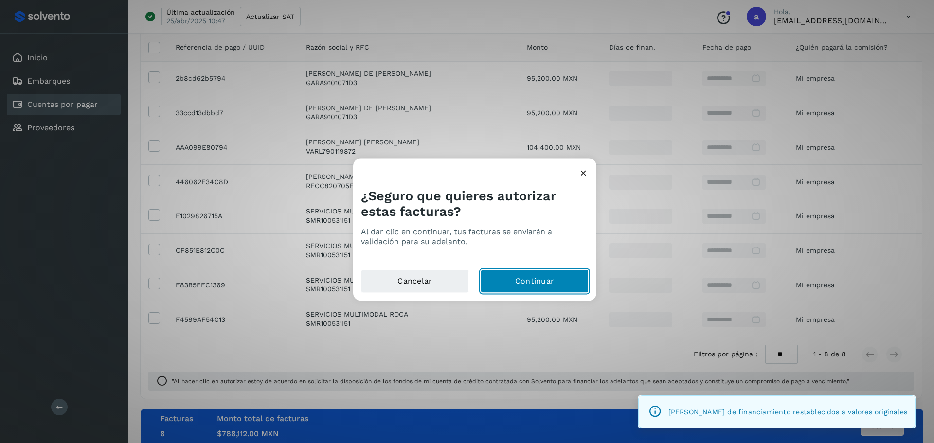
click at [528, 274] on button "Continuar" at bounding box center [535, 281] width 108 height 23
